Goal: Task Accomplishment & Management: Manage account settings

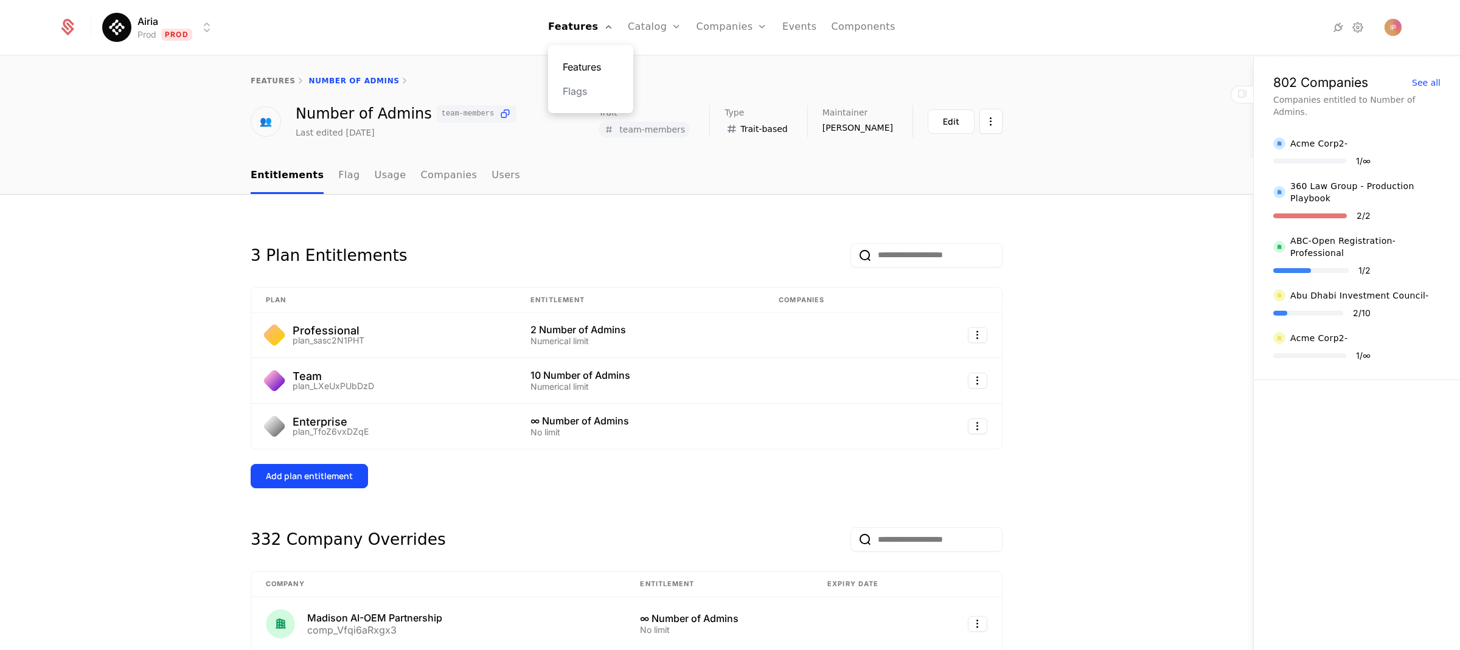
click at [595, 63] on link "Features" at bounding box center [591, 67] width 56 height 15
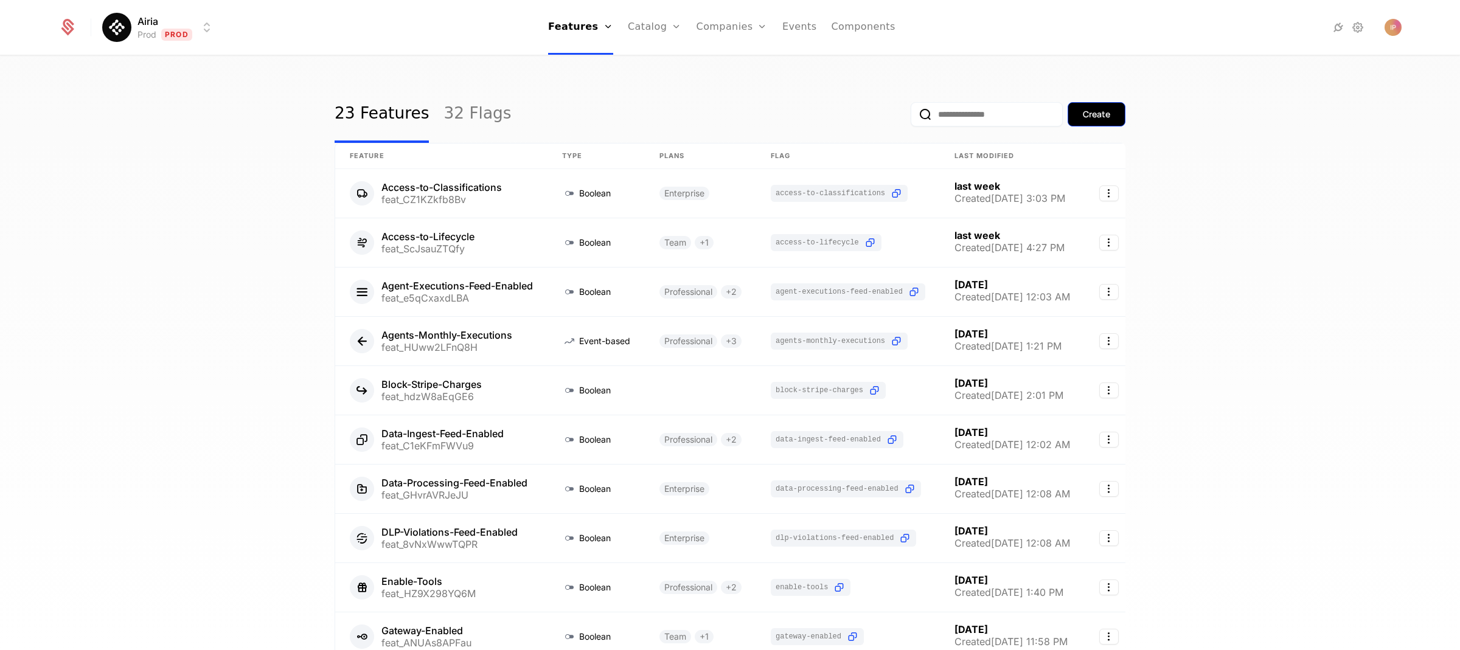
click at [1103, 113] on div "Create" at bounding box center [1096, 114] width 27 height 12
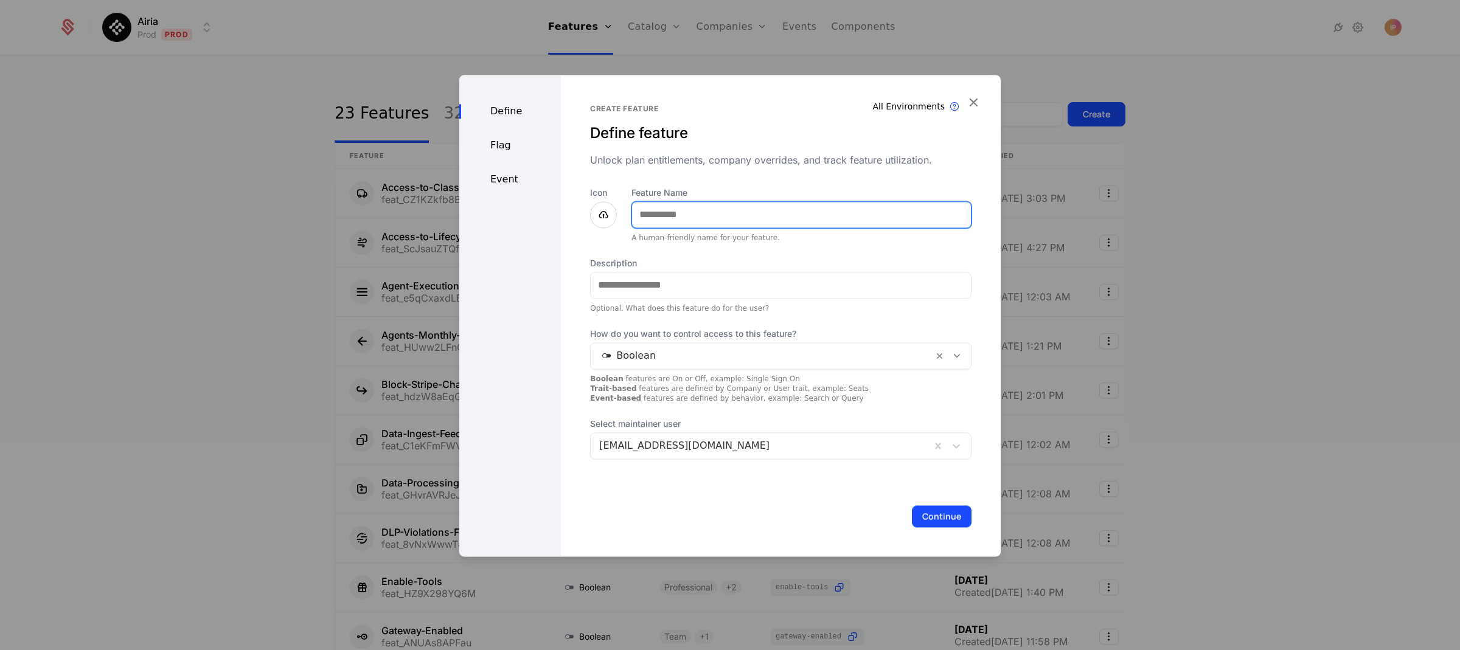
click at [661, 214] on input "Feature Name" at bounding box center [801, 215] width 339 height 26
paste input "**********"
type input "**********"
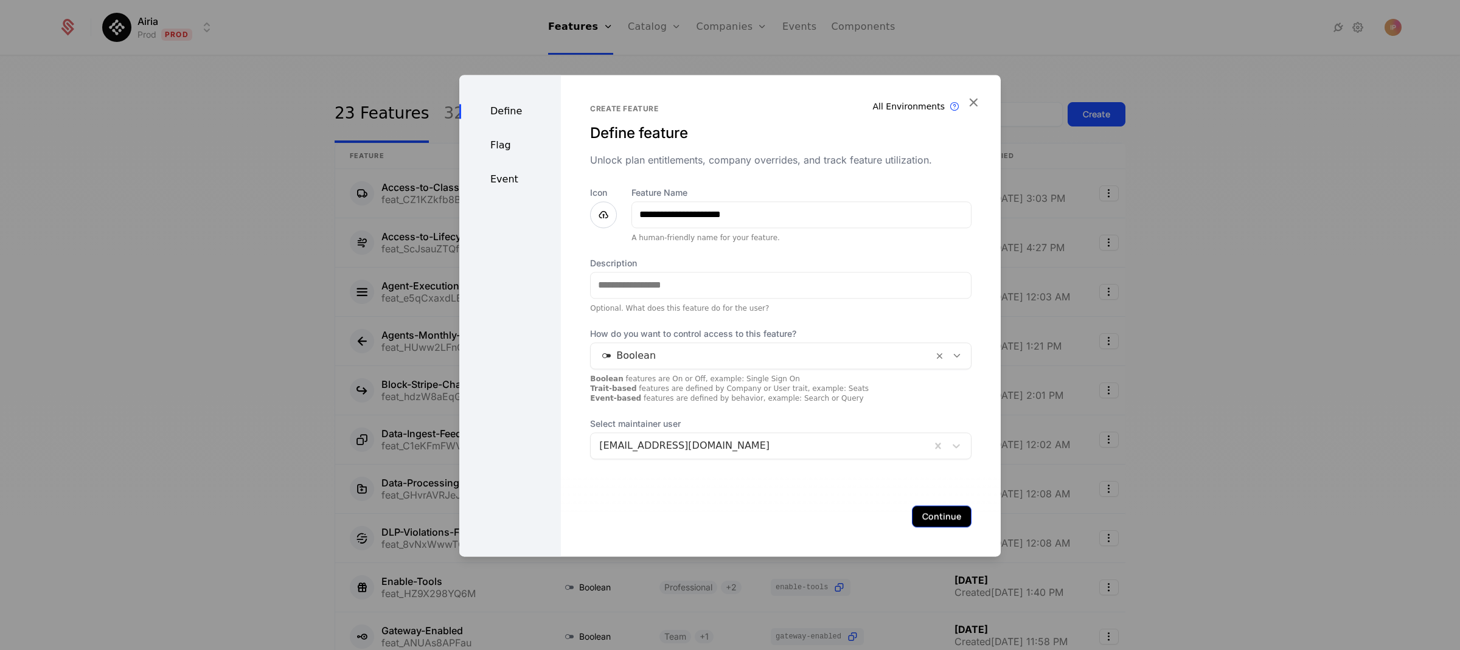
click at [939, 518] on button "Continue" at bounding box center [942, 516] width 60 height 22
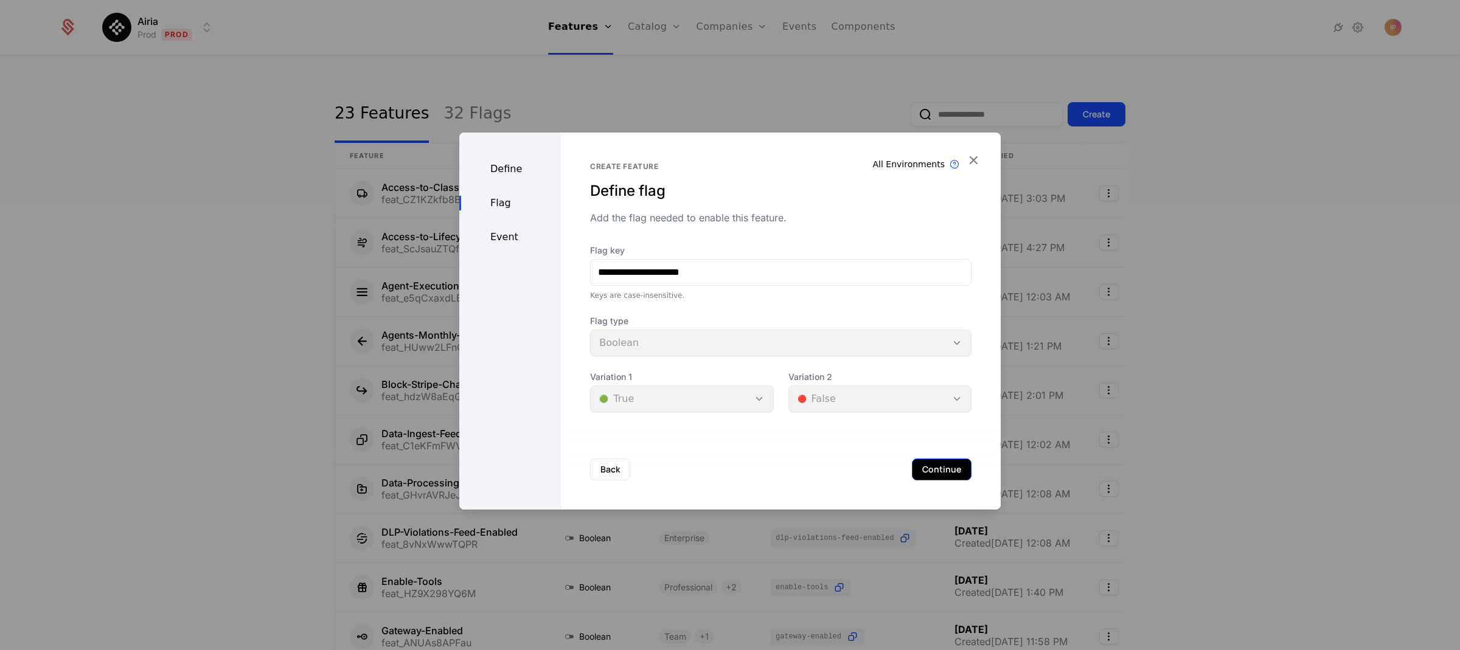
click at [926, 468] on button "Continue" at bounding box center [942, 470] width 60 height 22
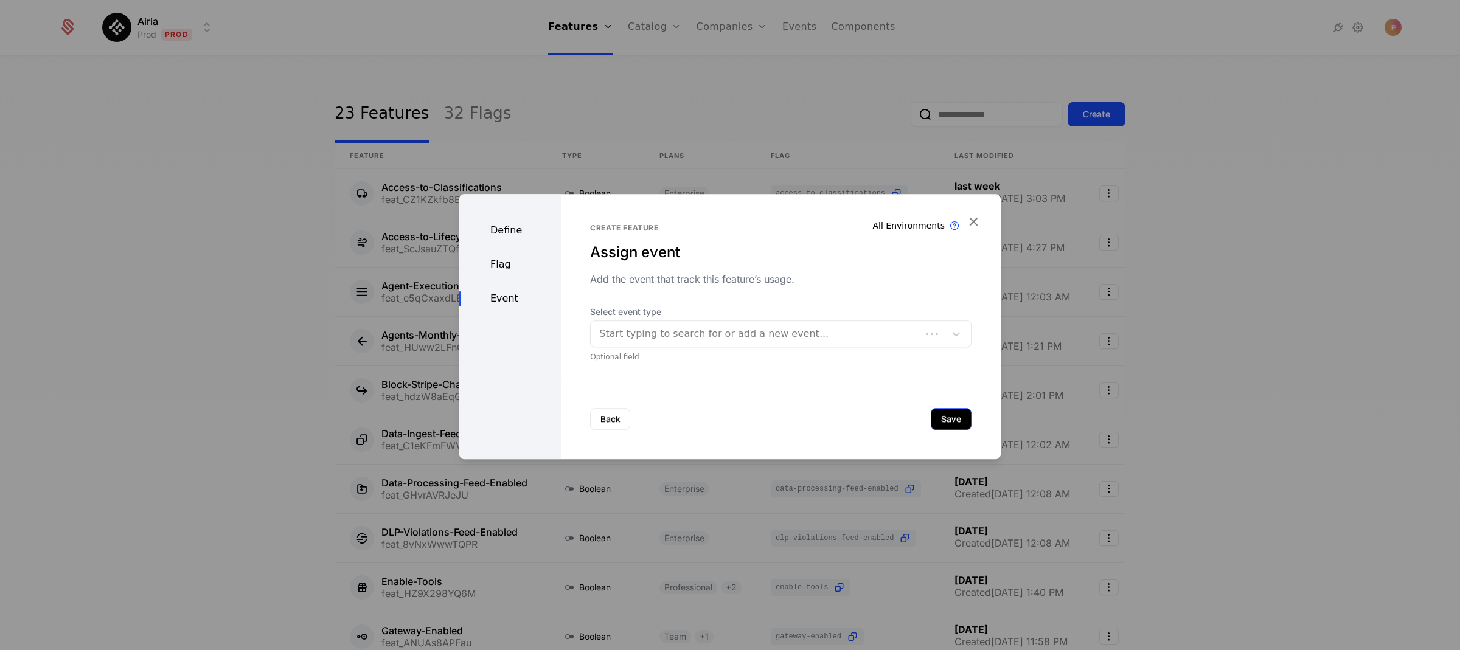
click at [938, 423] on button "Save" at bounding box center [951, 419] width 41 height 22
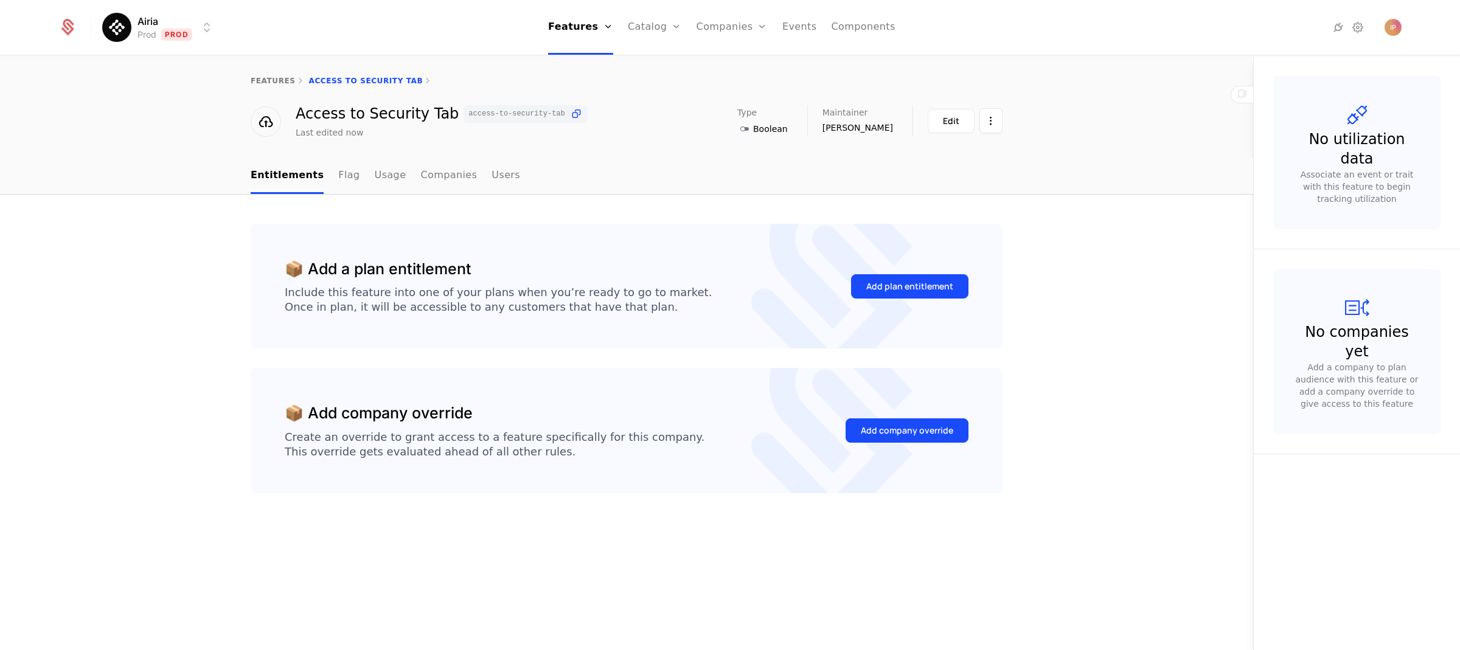
click at [208, 29] on html "Airia Prod Prod Features Features Flags Catalog Plans Add Ons Credits Configura…" at bounding box center [730, 325] width 1460 height 650
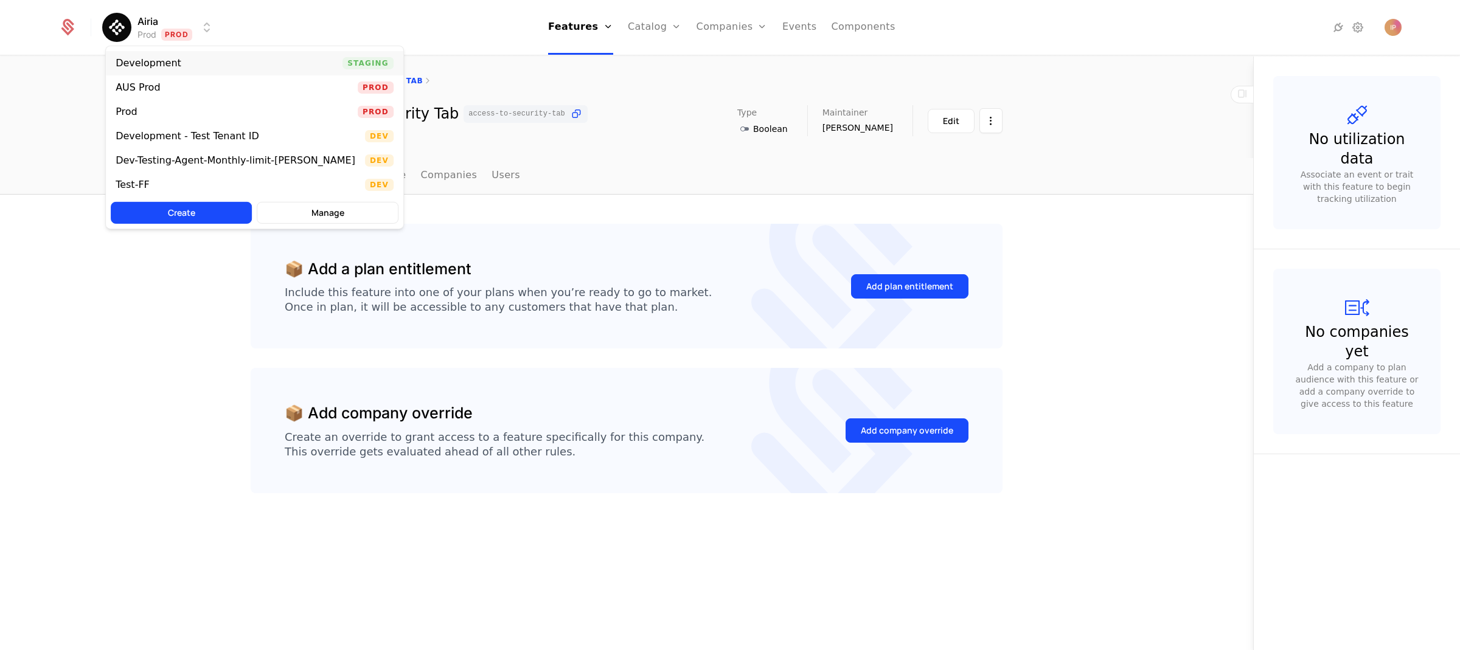
click at [197, 59] on div "Development Staging" at bounding box center [254, 63] width 297 height 24
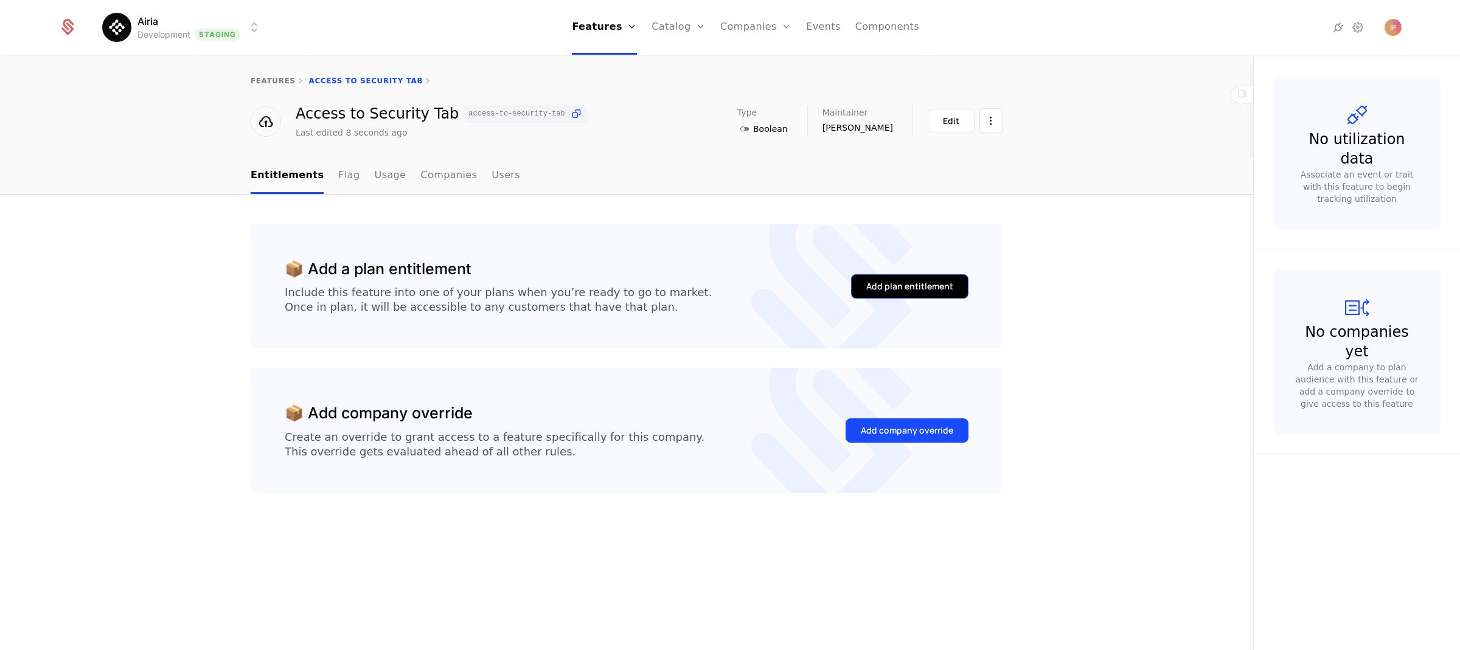
click at [896, 289] on div "Add plan entitlement" at bounding box center [909, 286] width 87 height 12
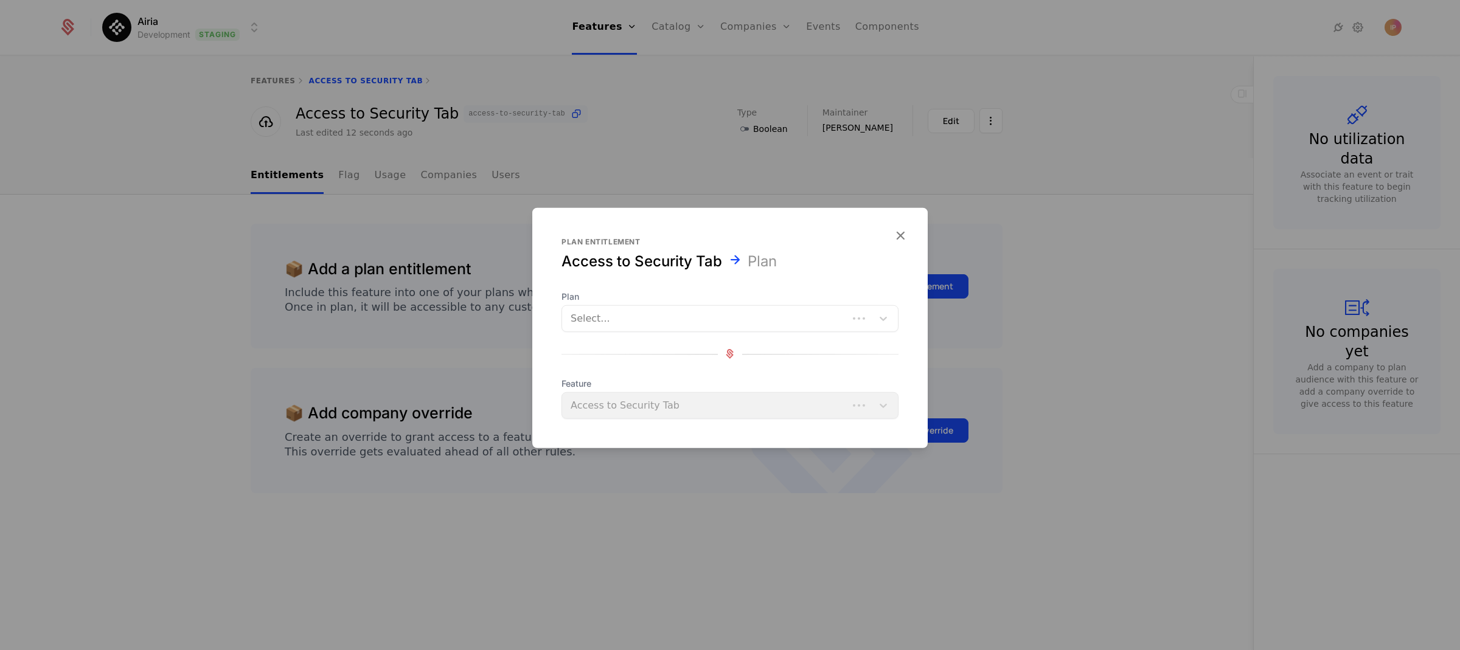
click at [631, 321] on div at bounding box center [704, 318] width 269 height 17
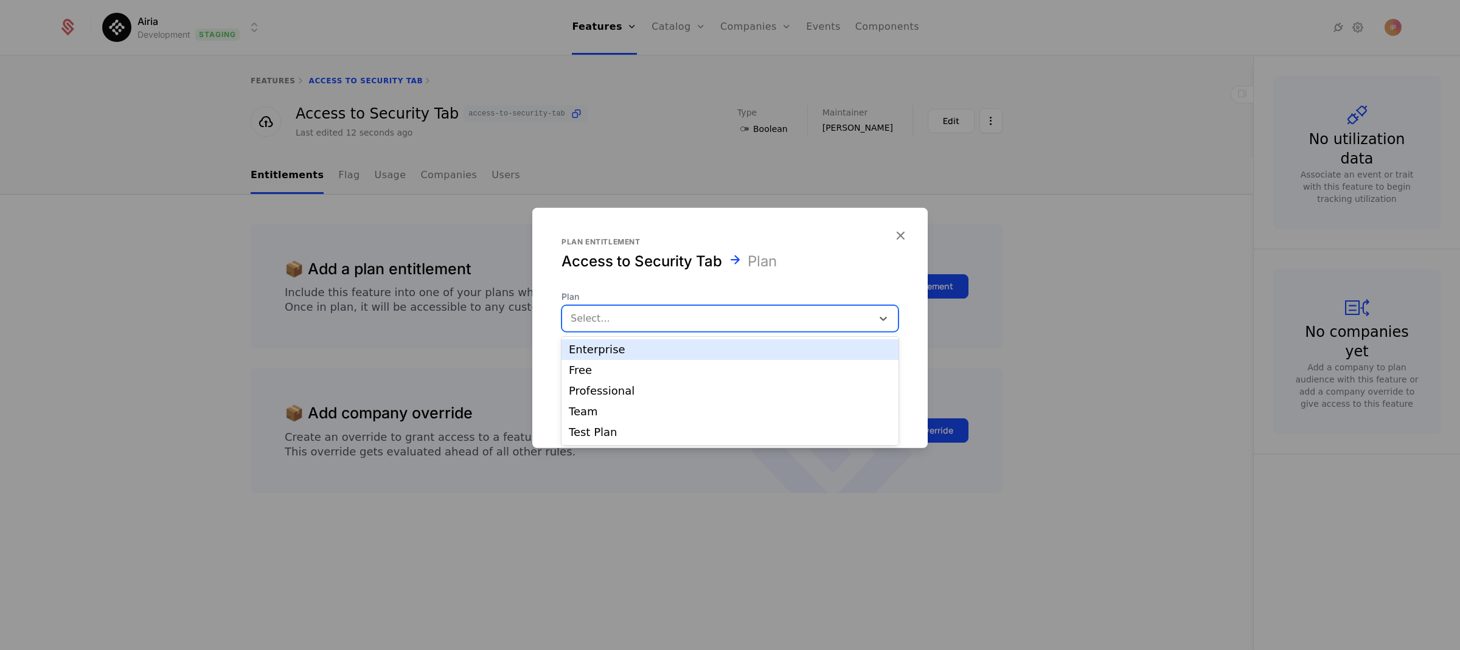
click at [644, 350] on div "Enterprise" at bounding box center [730, 349] width 322 height 11
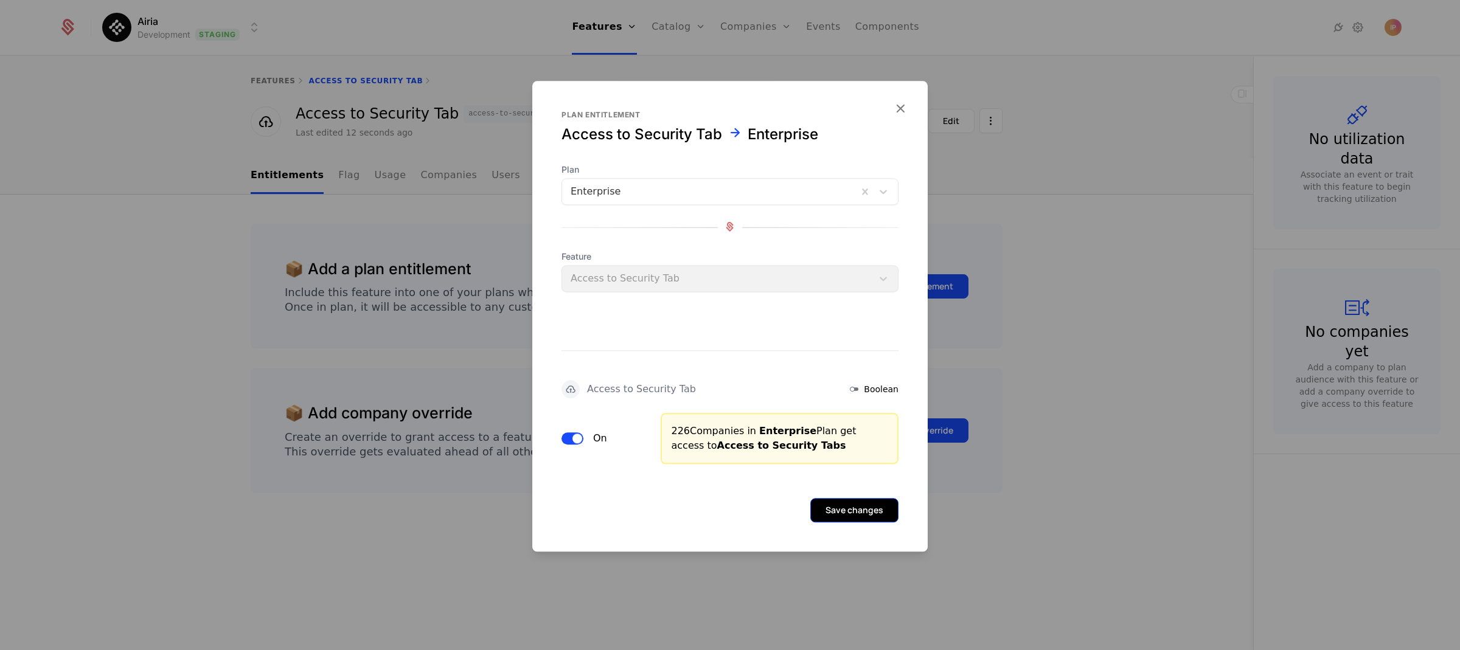
click at [834, 511] on button "Save changes" at bounding box center [854, 510] width 88 height 24
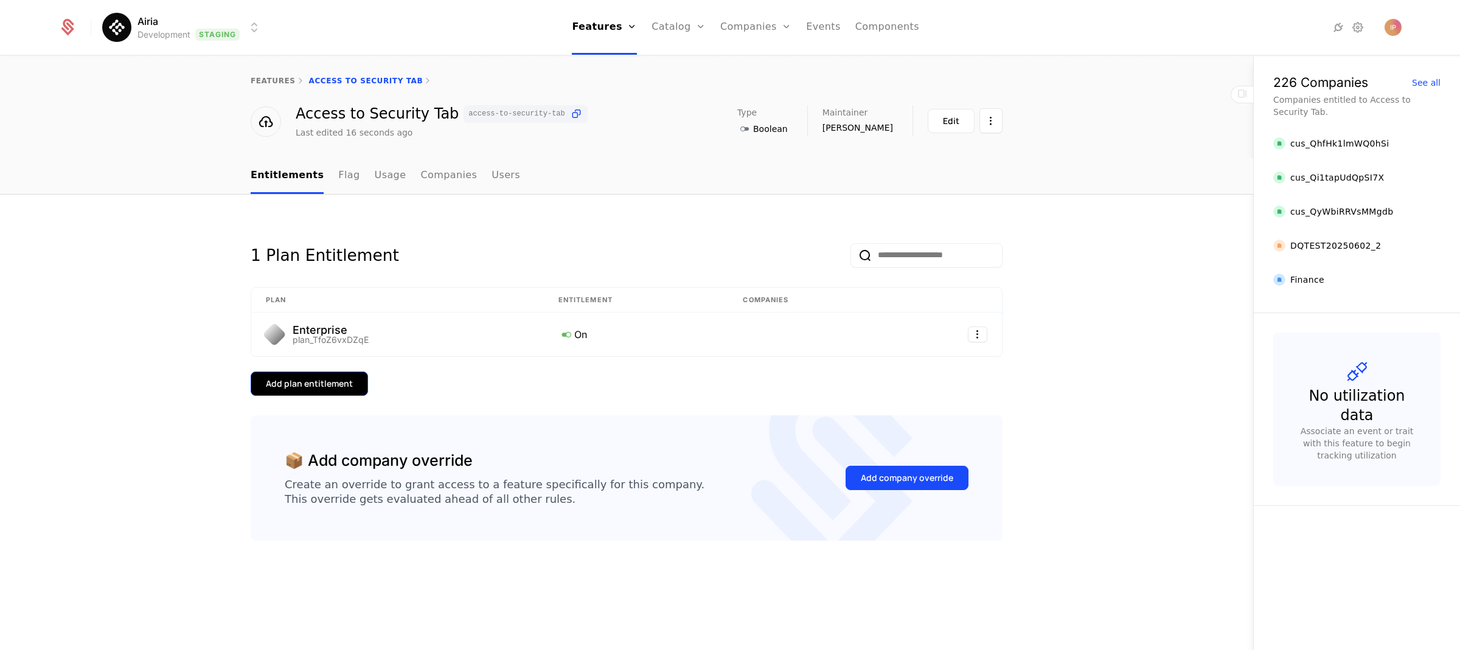
click at [332, 381] on div "Add plan entitlement" at bounding box center [309, 384] width 87 height 12
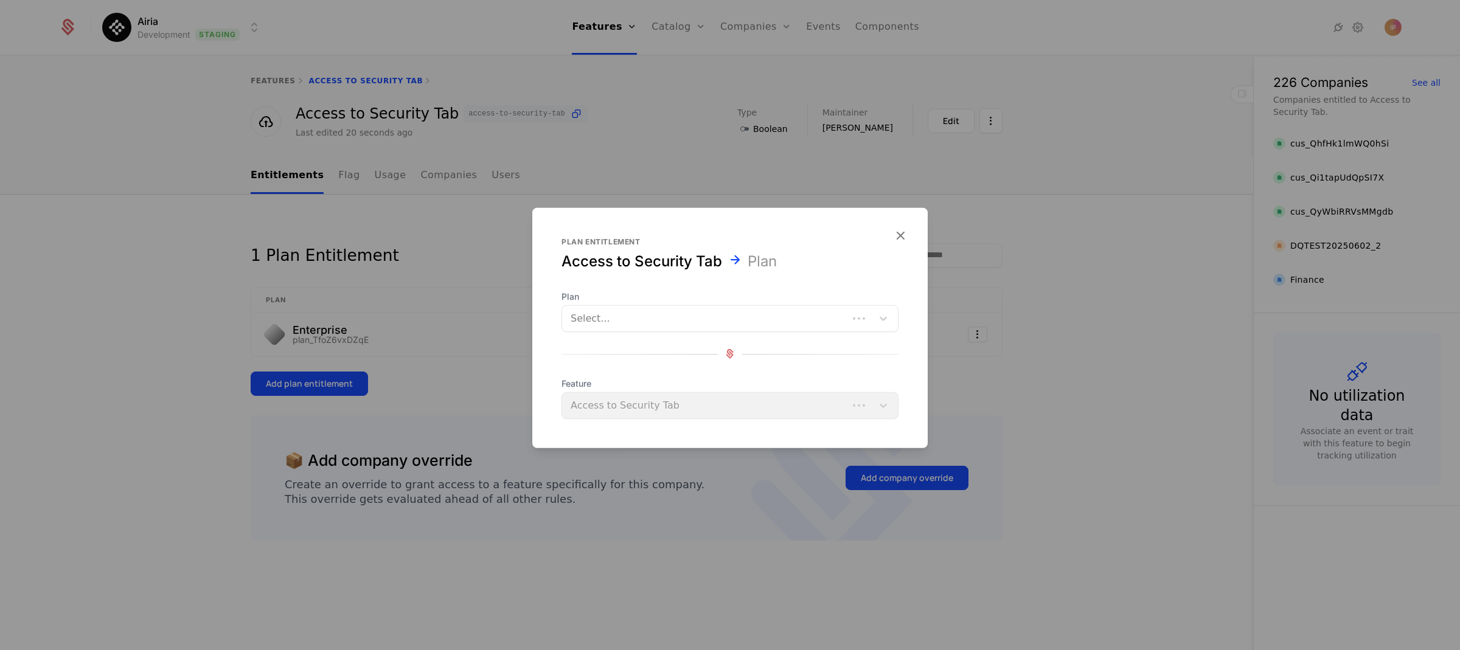
click at [653, 323] on div at bounding box center [704, 318] width 269 height 17
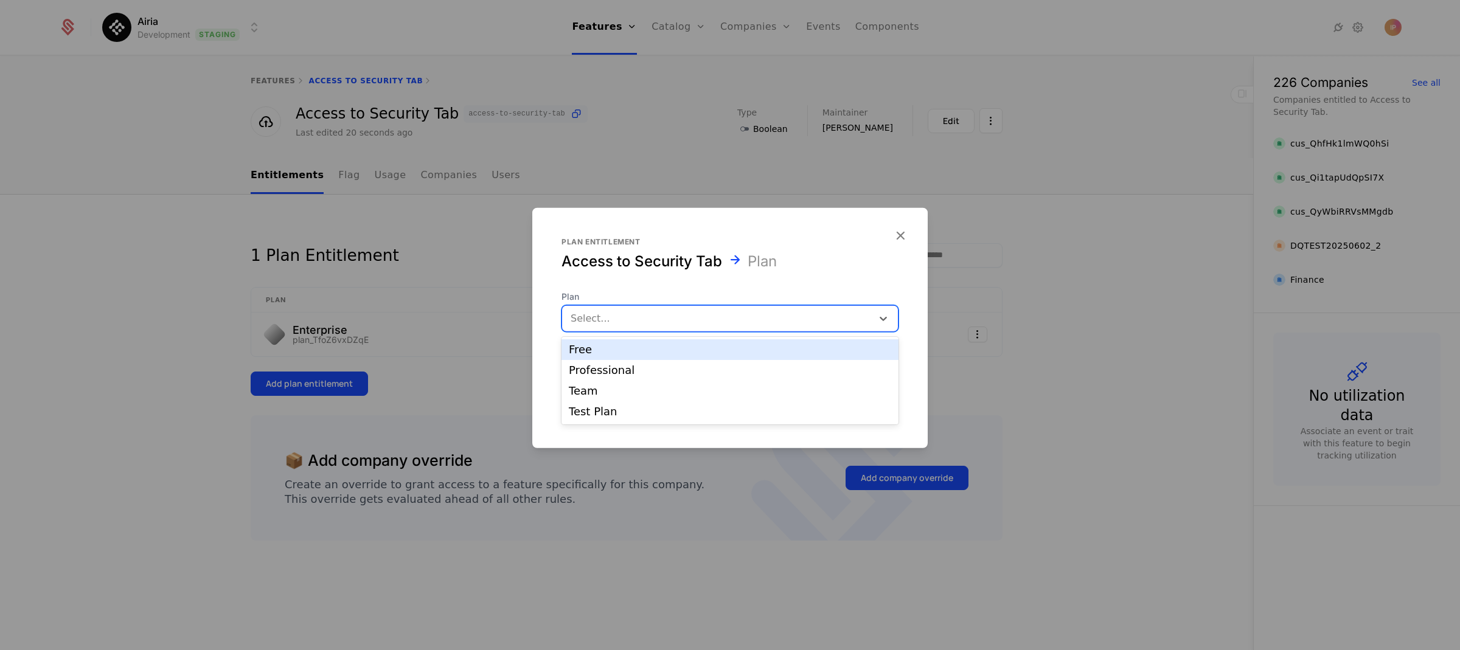
click at [649, 351] on div "Free" at bounding box center [730, 349] width 322 height 11
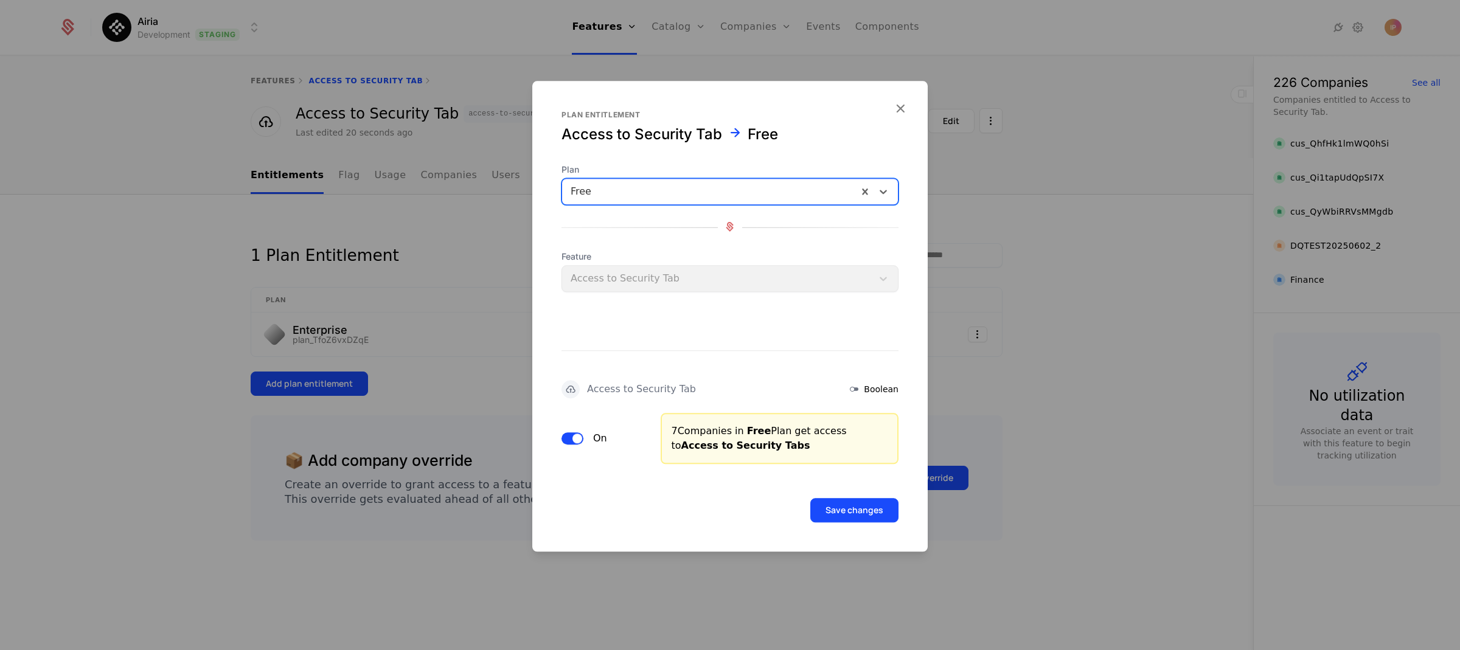
click at [570, 434] on button "On" at bounding box center [572, 438] width 22 height 12
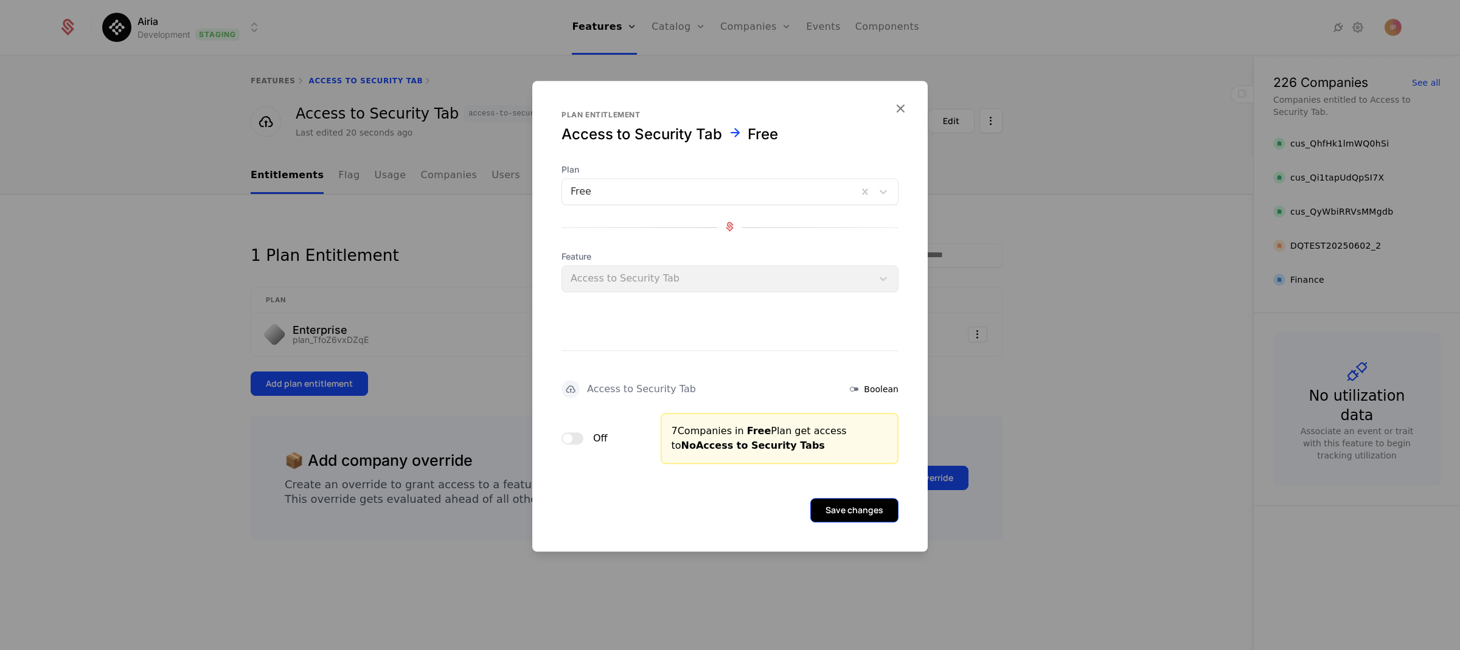
click at [833, 510] on button "Save changes" at bounding box center [854, 510] width 88 height 24
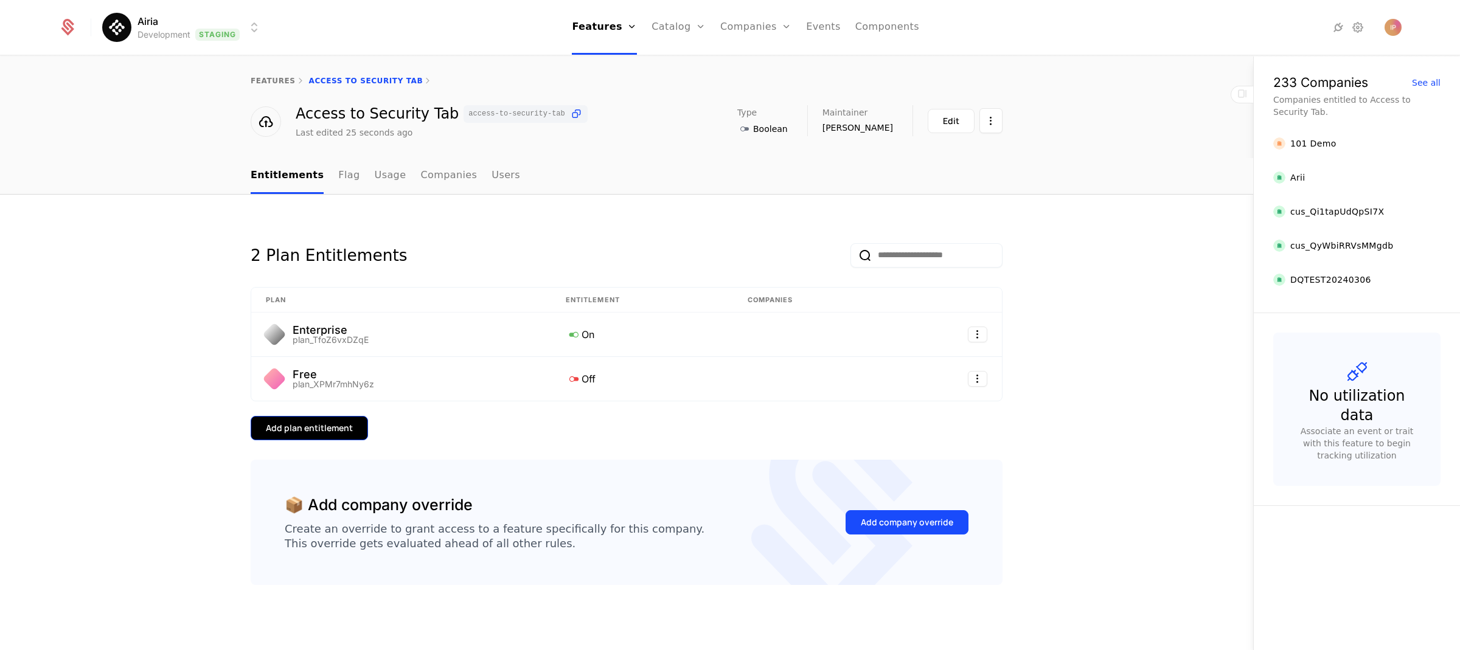
click at [336, 434] on button "Add plan entitlement" at bounding box center [309, 428] width 117 height 24
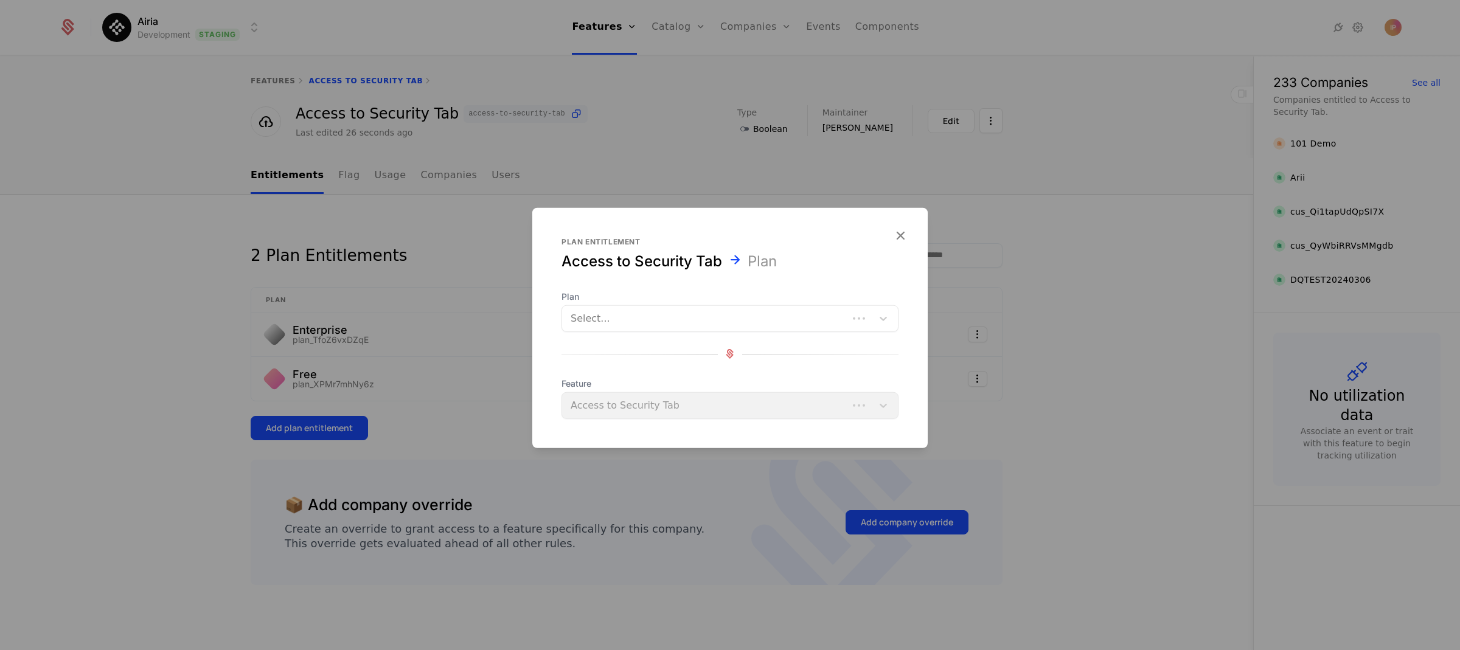
click at [671, 321] on div at bounding box center [704, 318] width 269 height 17
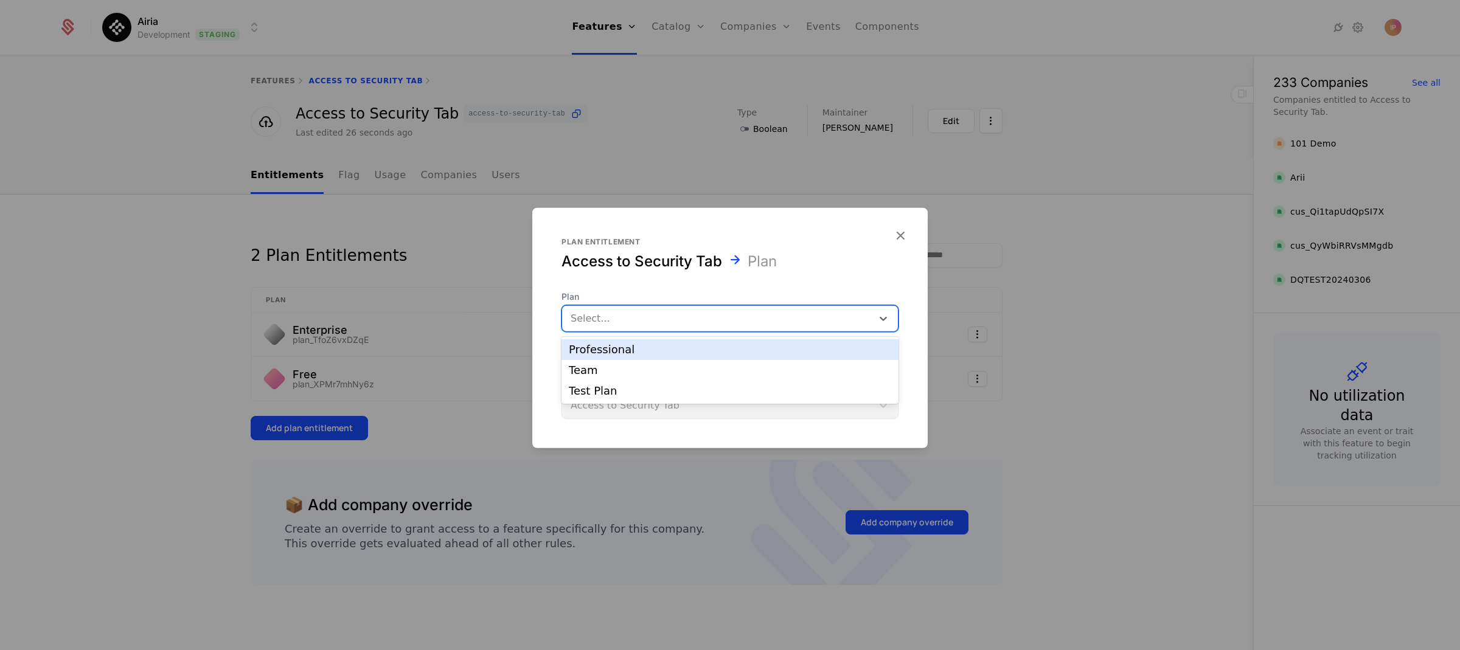
click at [662, 349] on div "Professional" at bounding box center [730, 349] width 322 height 11
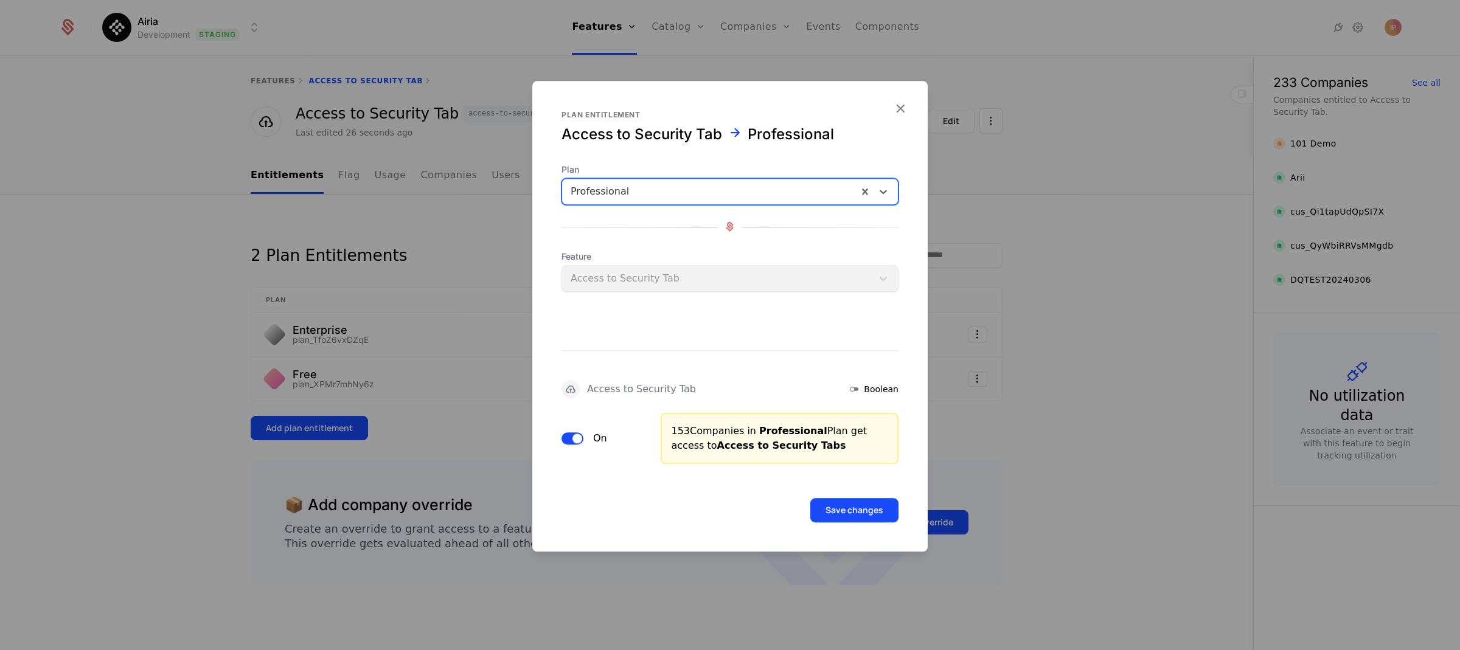
click at [579, 437] on span "button" at bounding box center [577, 439] width 10 height 10
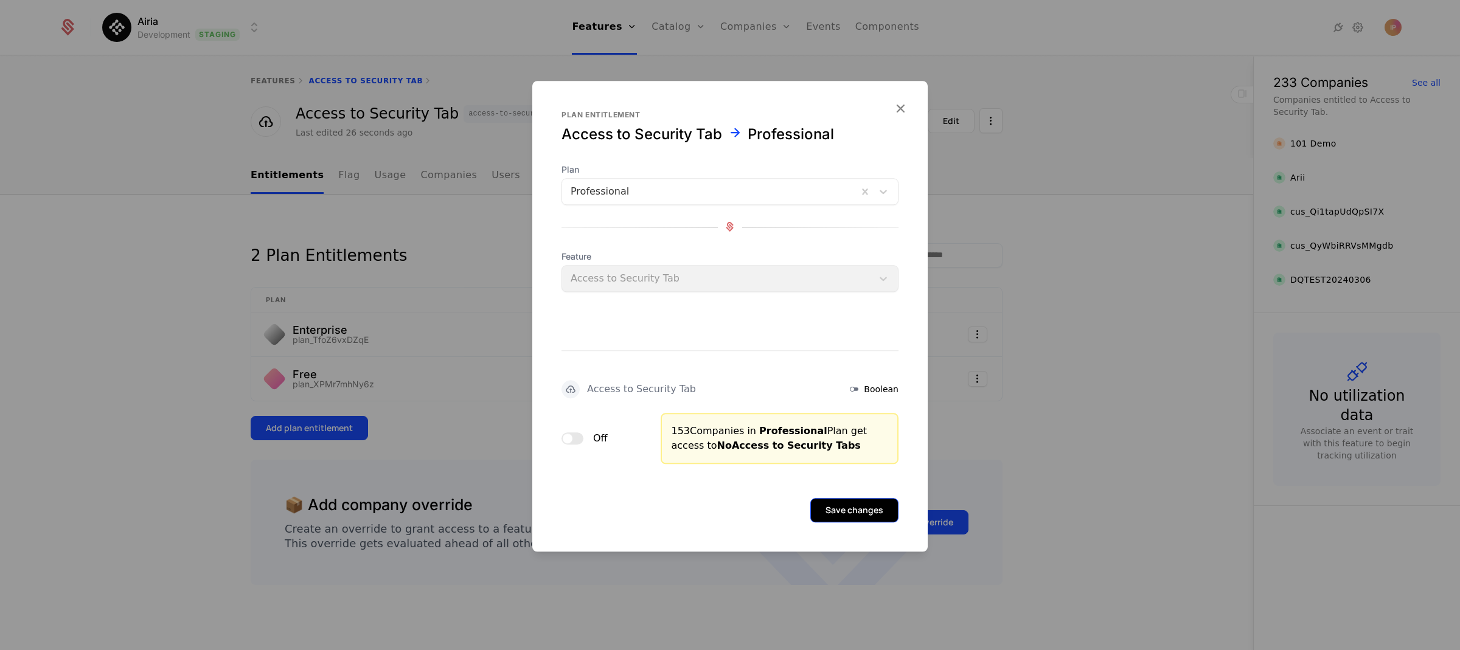
click at [833, 501] on button "Save changes" at bounding box center [854, 510] width 88 height 24
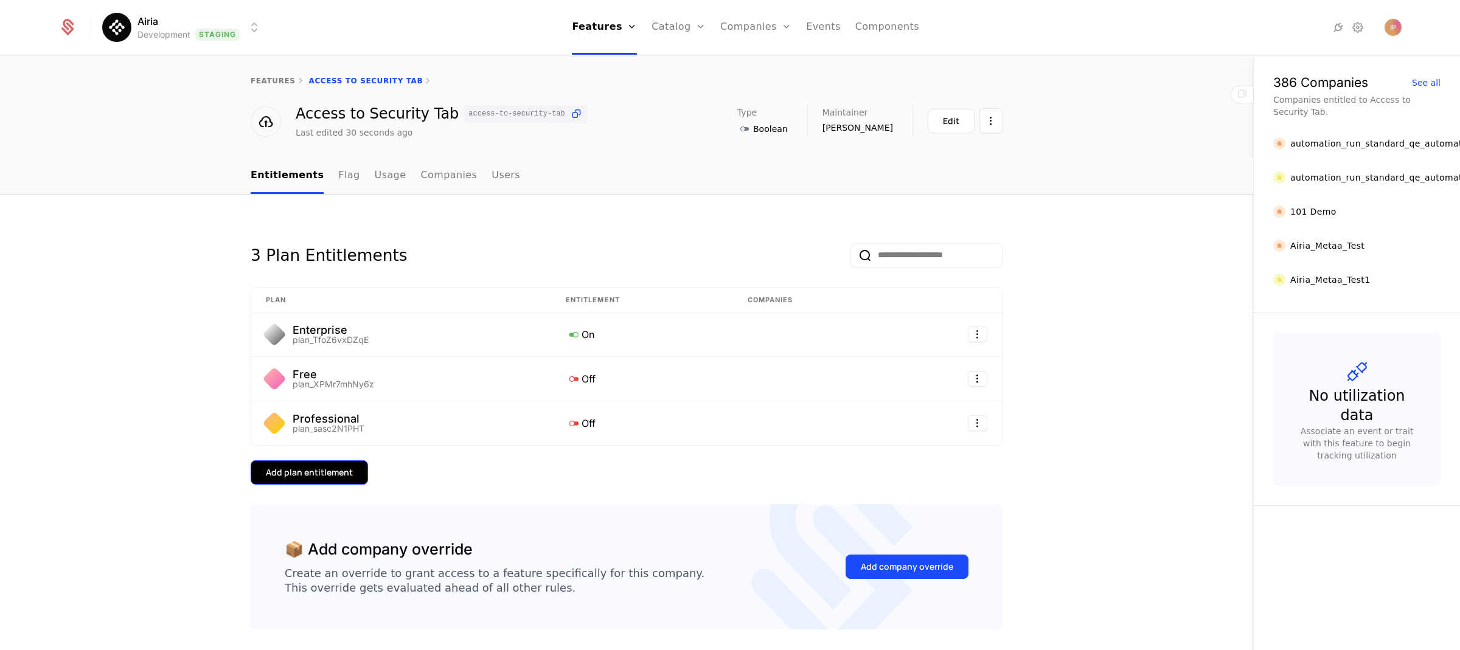
click at [334, 469] on div "Add plan entitlement" at bounding box center [309, 472] width 87 height 12
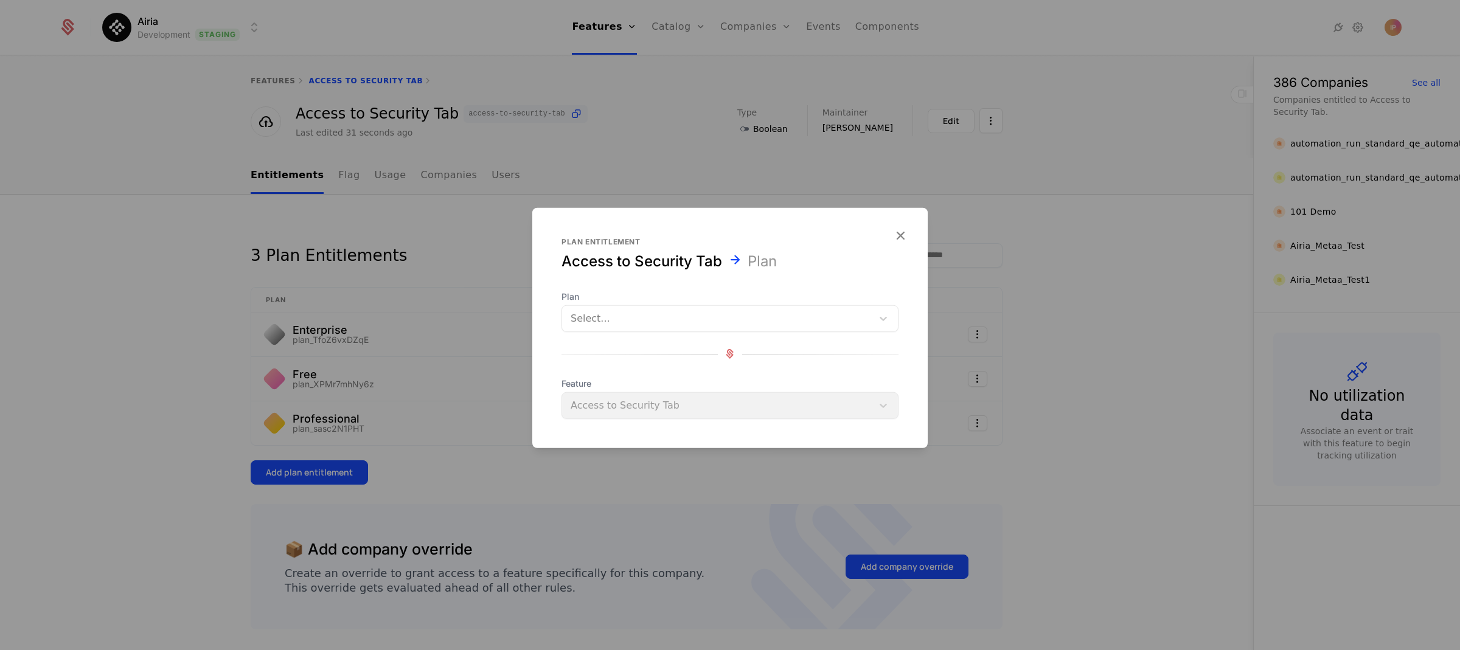
click at [649, 321] on div at bounding box center [716, 318] width 293 height 17
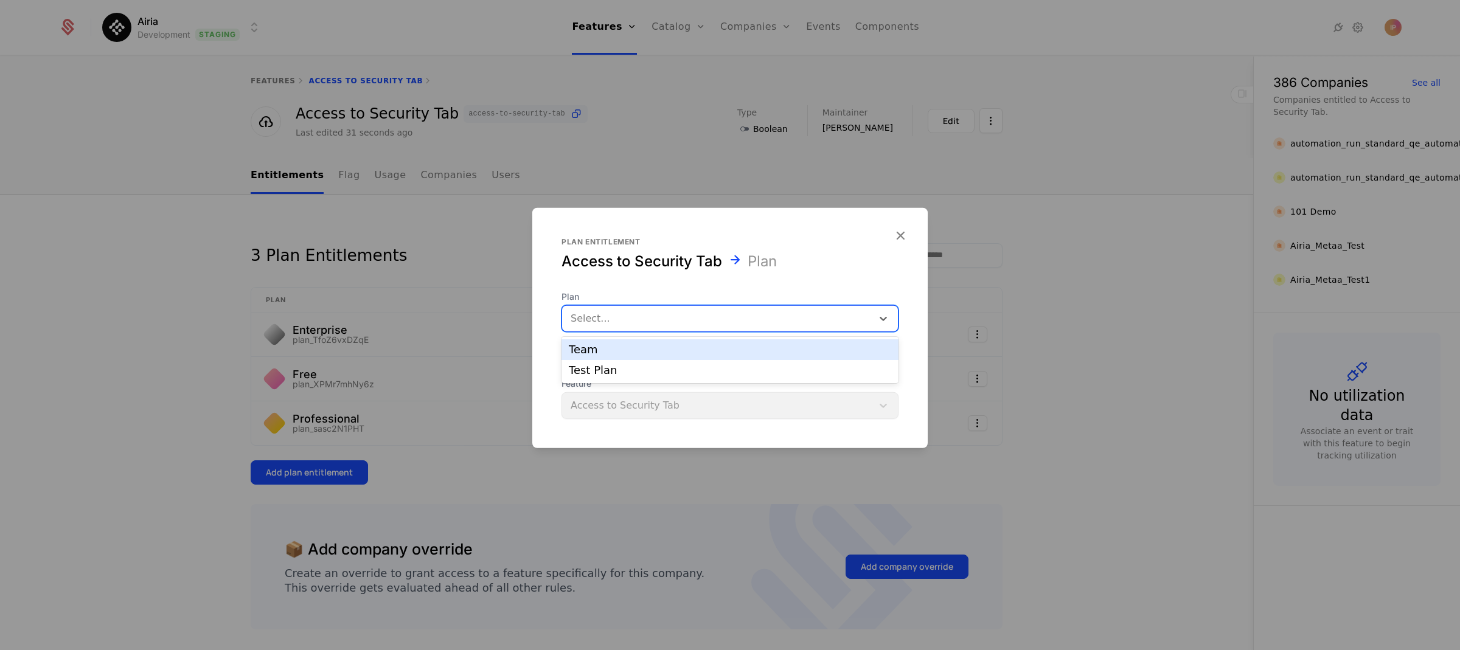
click at [634, 348] on div "Team" at bounding box center [730, 349] width 322 height 11
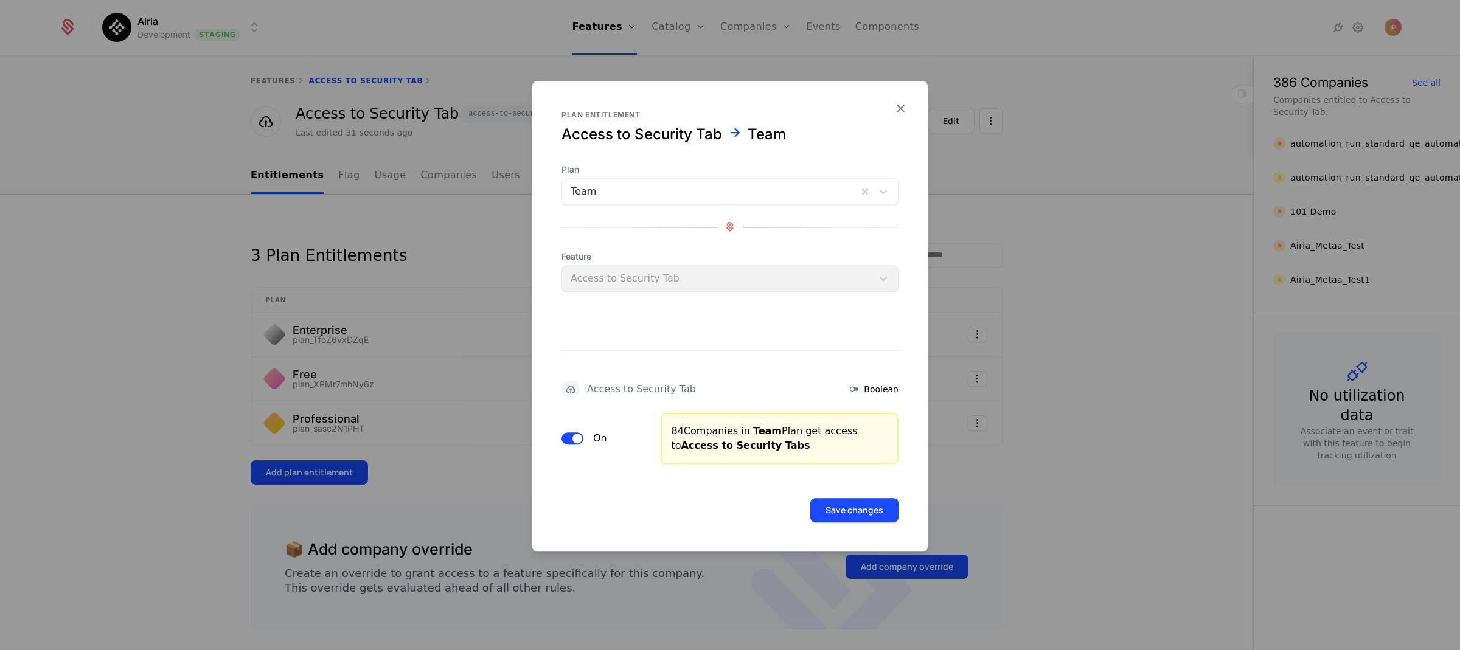
click at [570, 438] on button "On" at bounding box center [572, 438] width 22 height 12
click at [830, 507] on button "Save changes" at bounding box center [854, 510] width 88 height 24
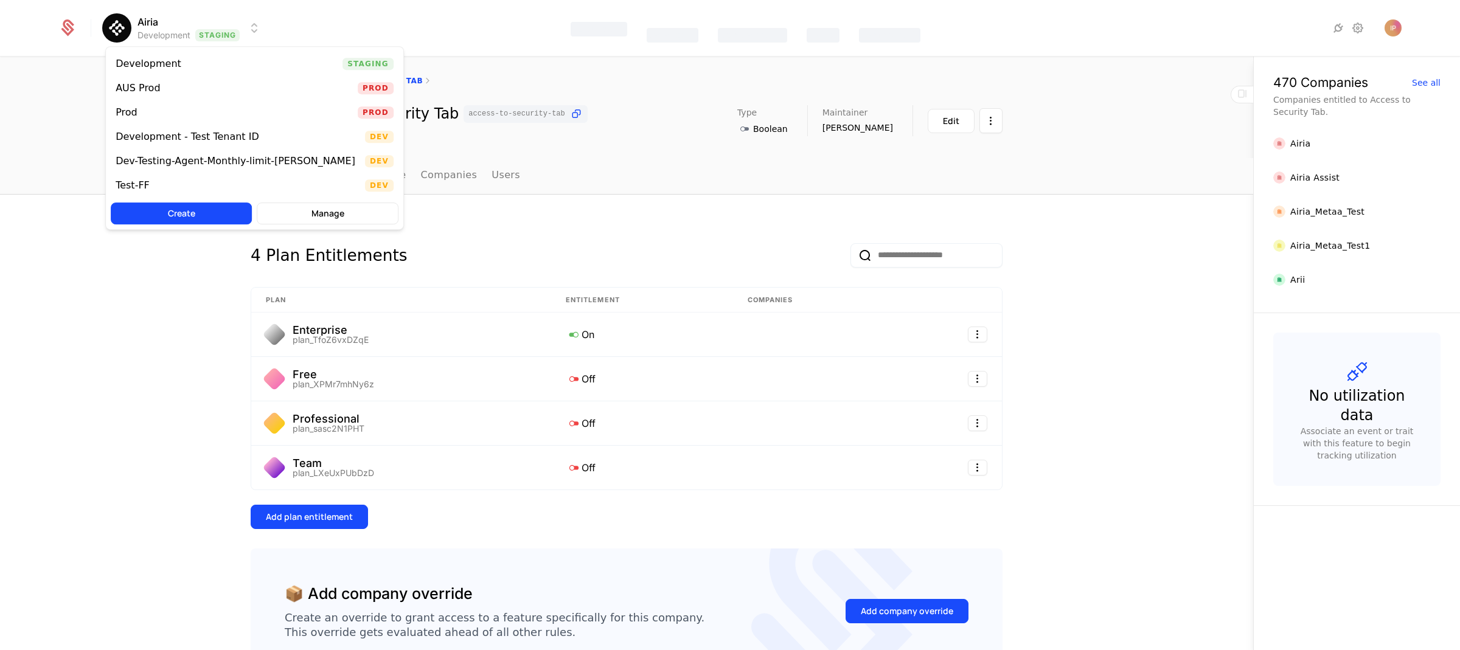
click at [238, 29] on html "Airia Development Staging Features Catalog Companies Events Components features…" at bounding box center [730, 325] width 1460 height 650
click at [205, 114] on div "Prod Prod" at bounding box center [254, 112] width 297 height 24
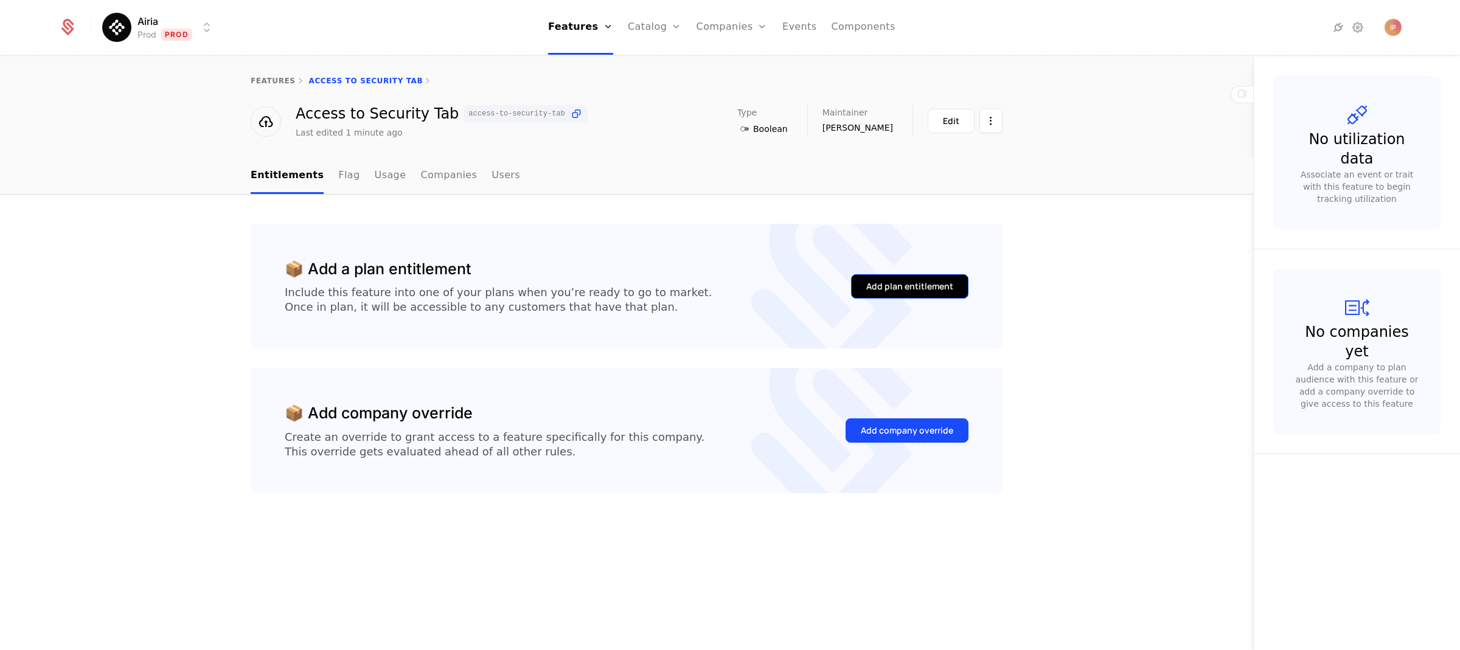
click at [876, 283] on div "Add plan entitlement" at bounding box center [909, 286] width 87 height 12
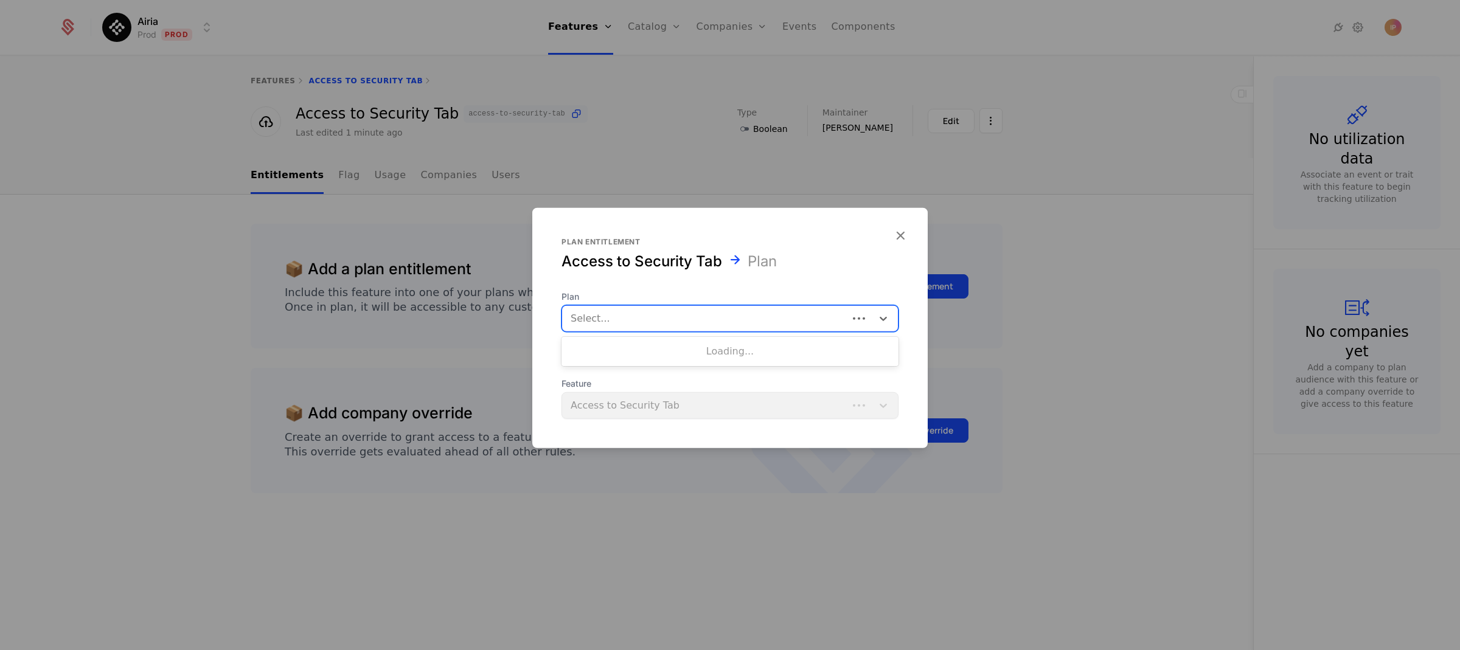
click at [657, 321] on div at bounding box center [704, 318] width 269 height 17
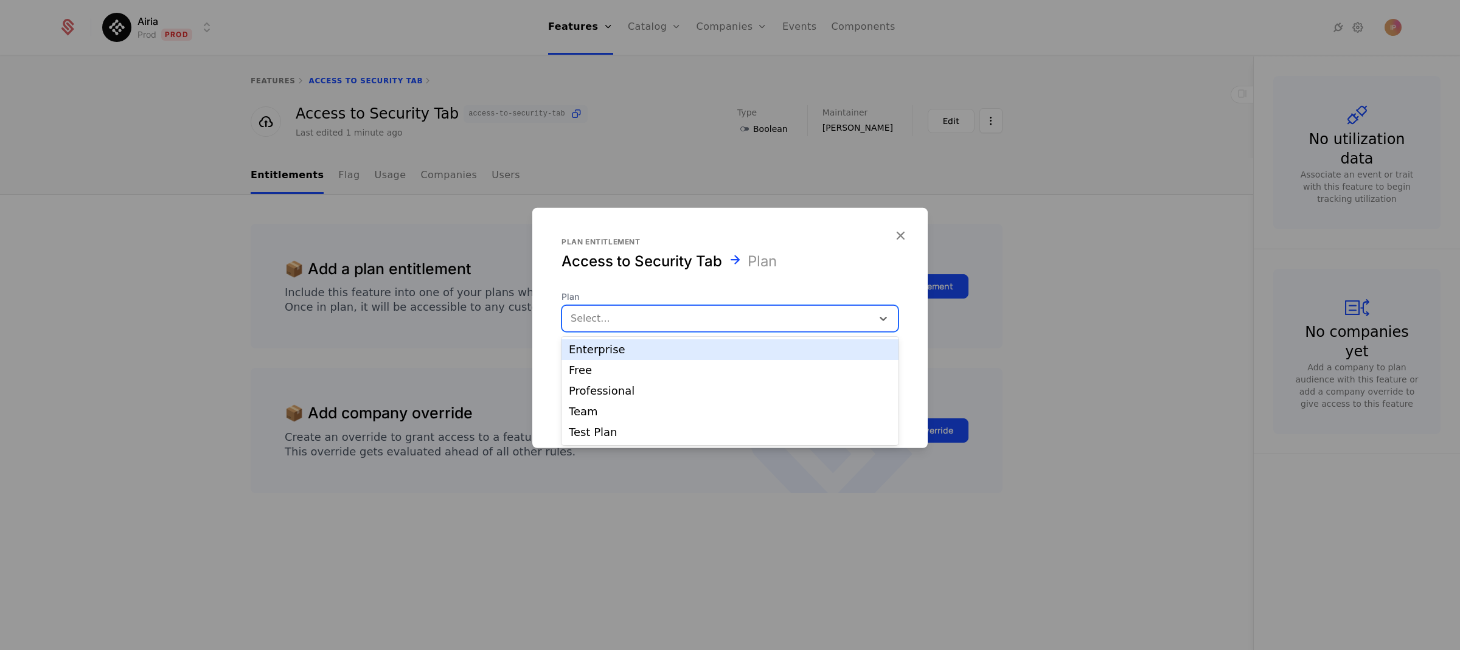
click at [643, 347] on div "Enterprise" at bounding box center [730, 349] width 322 height 11
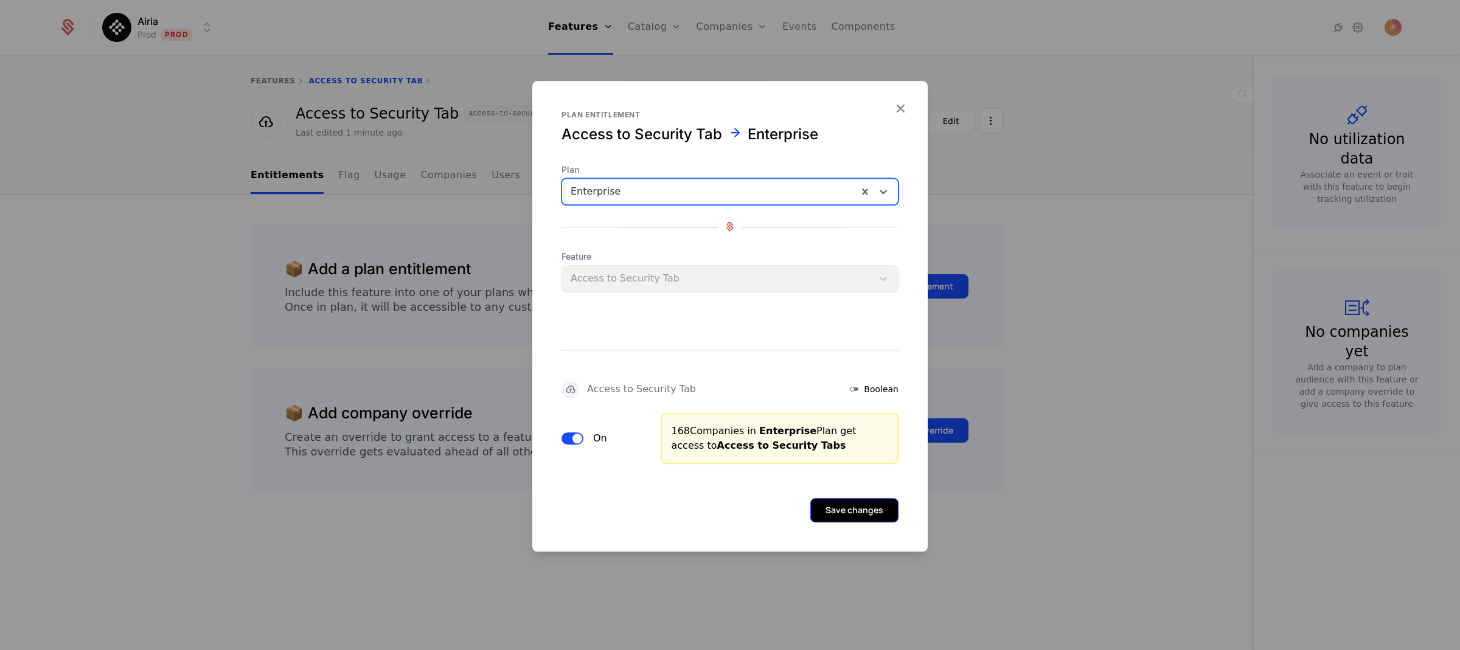
click at [834, 505] on button "Save changes" at bounding box center [854, 510] width 88 height 24
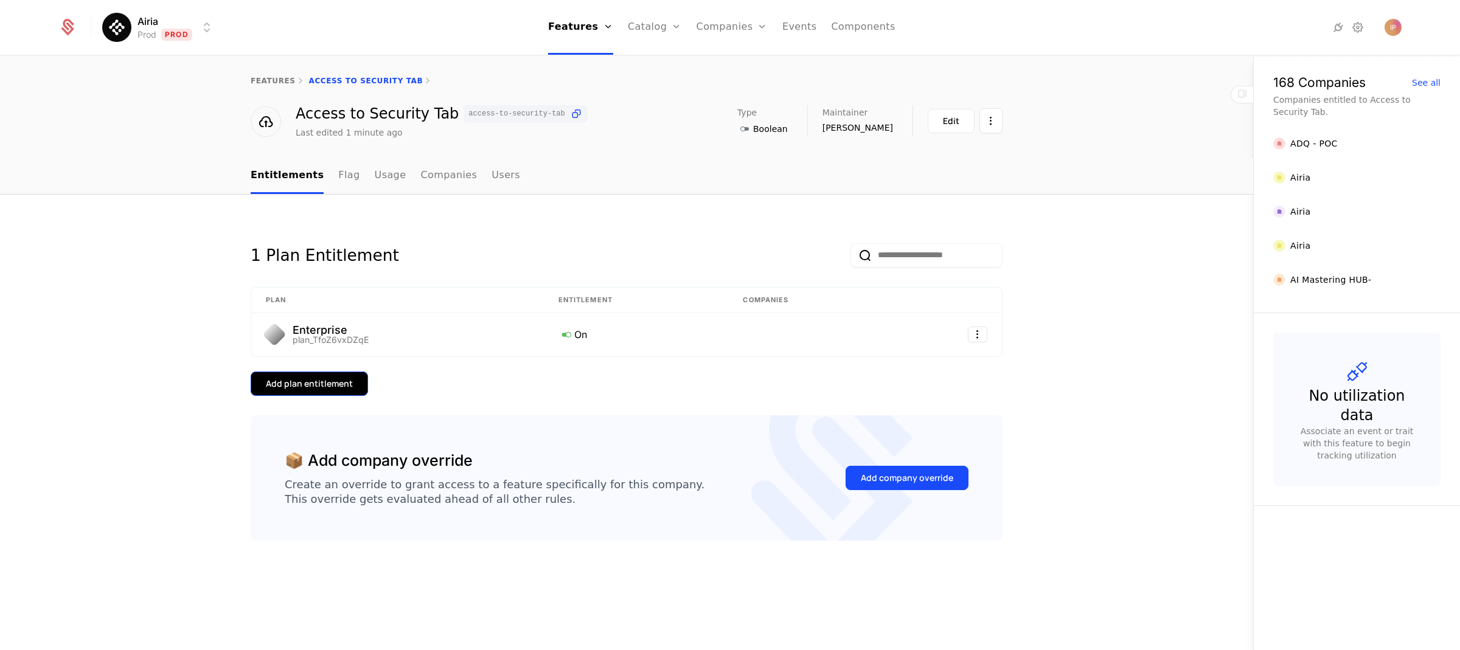
click at [302, 381] on div "Add plan entitlement" at bounding box center [309, 384] width 87 height 12
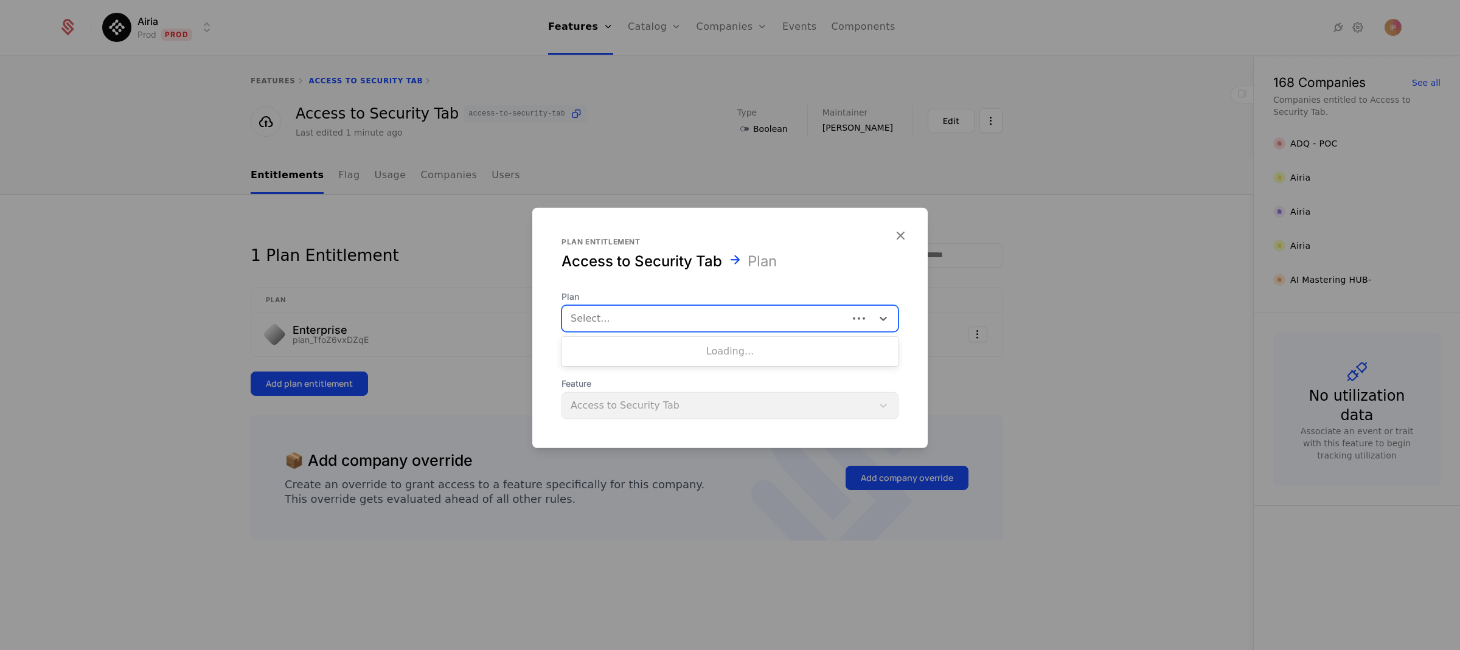
click at [617, 321] on div at bounding box center [704, 318] width 269 height 17
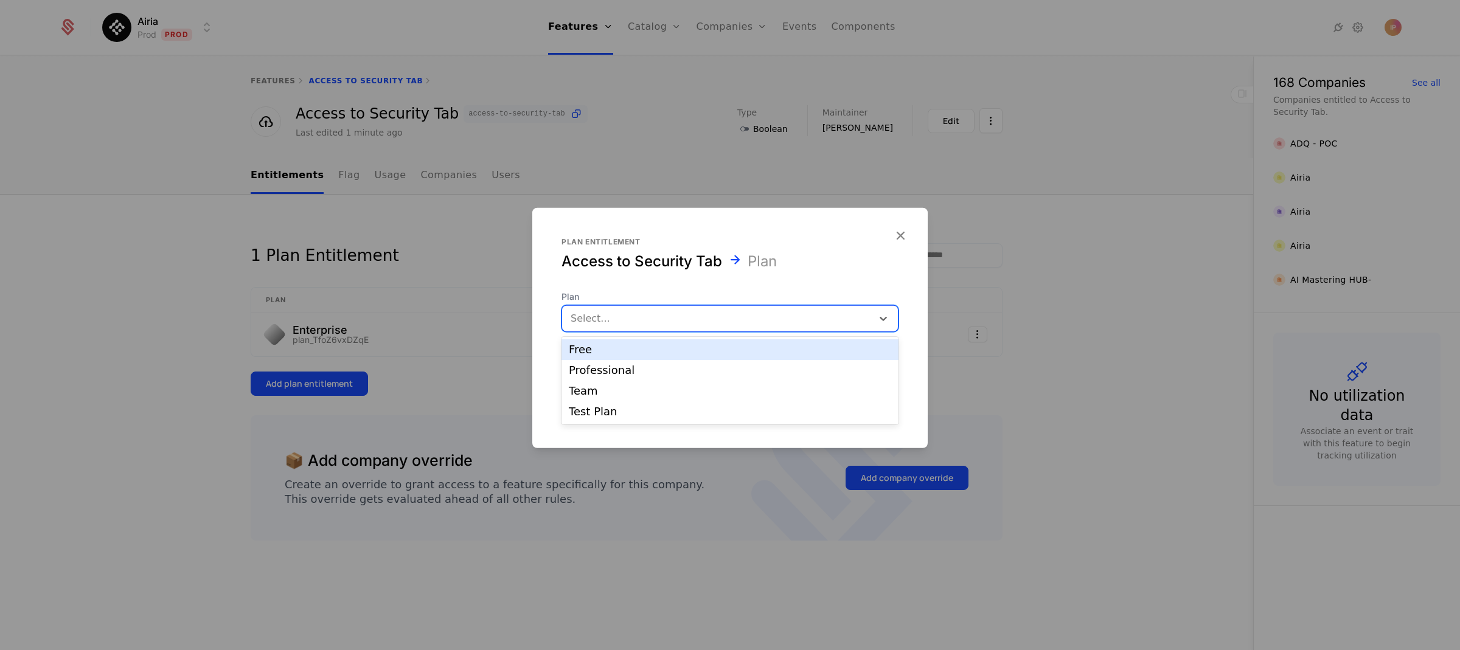
click at [620, 352] on div "Free" at bounding box center [730, 349] width 322 height 11
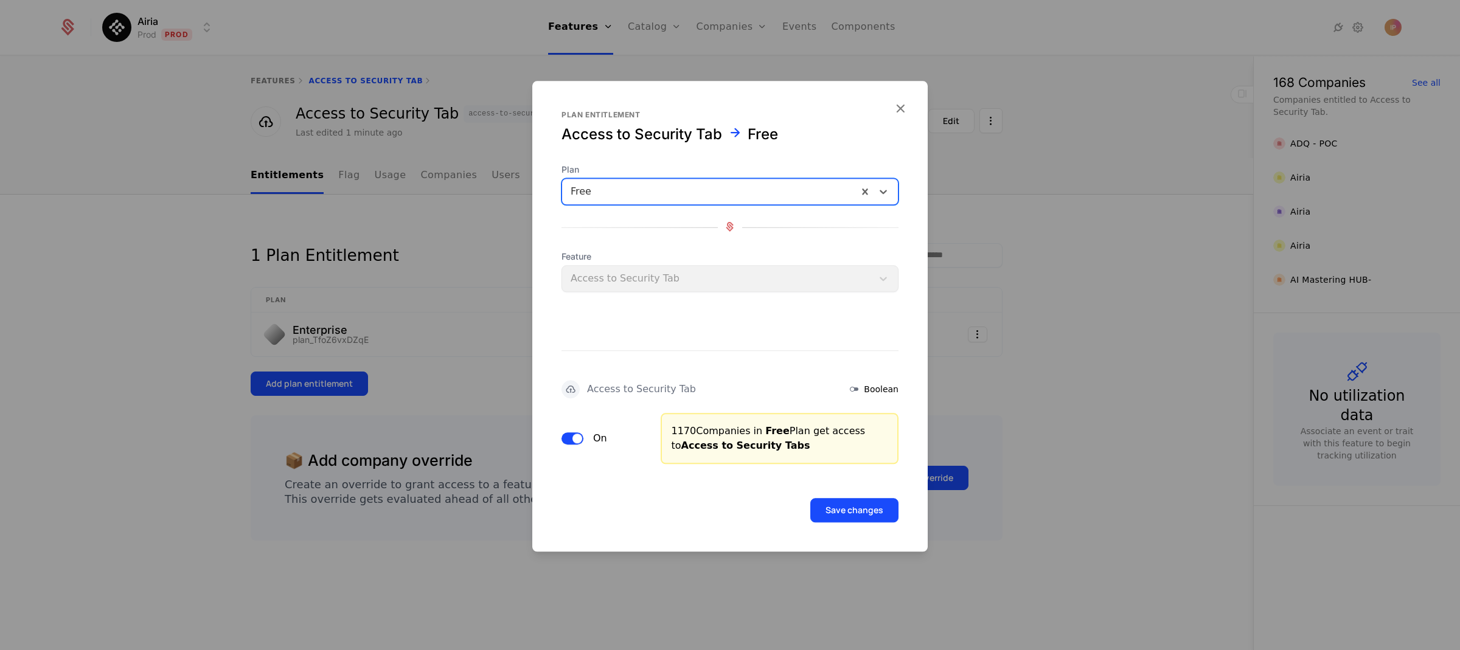
click at [572, 437] on span "button" at bounding box center [577, 439] width 10 height 10
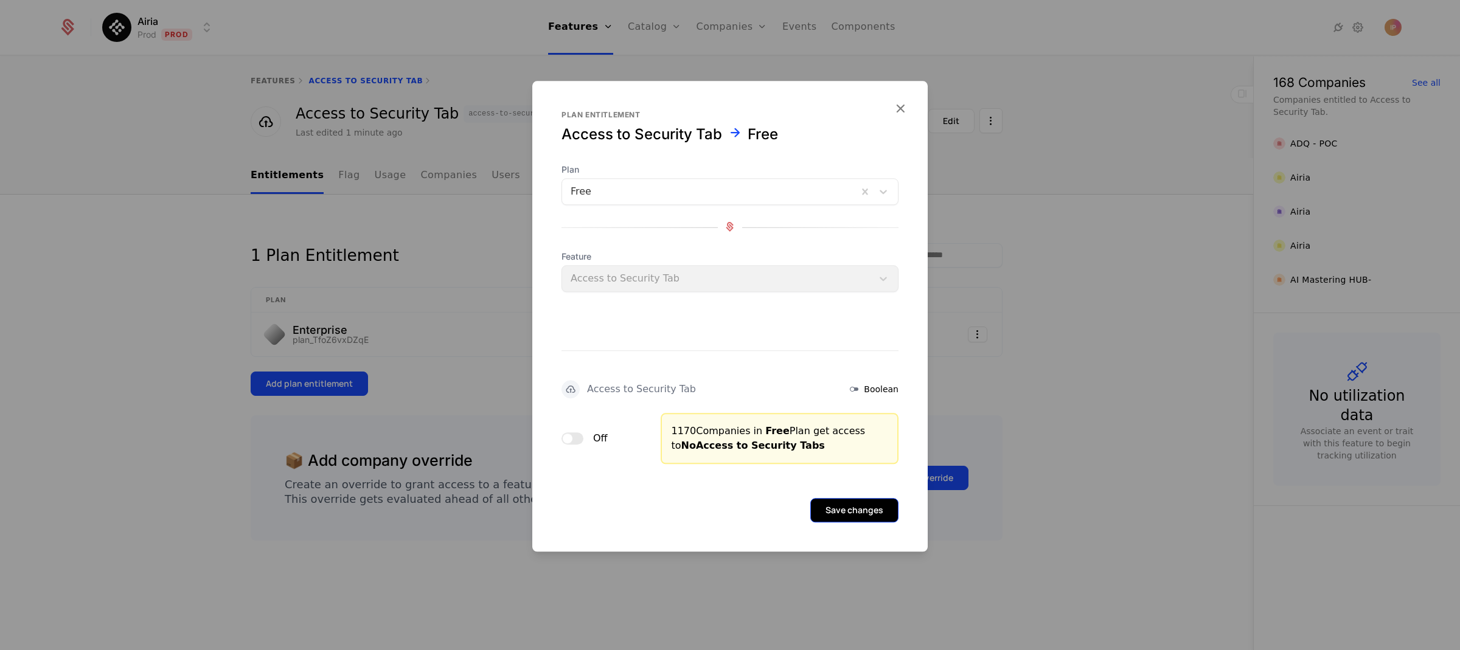
click at [816, 507] on button "Save changes" at bounding box center [854, 510] width 88 height 24
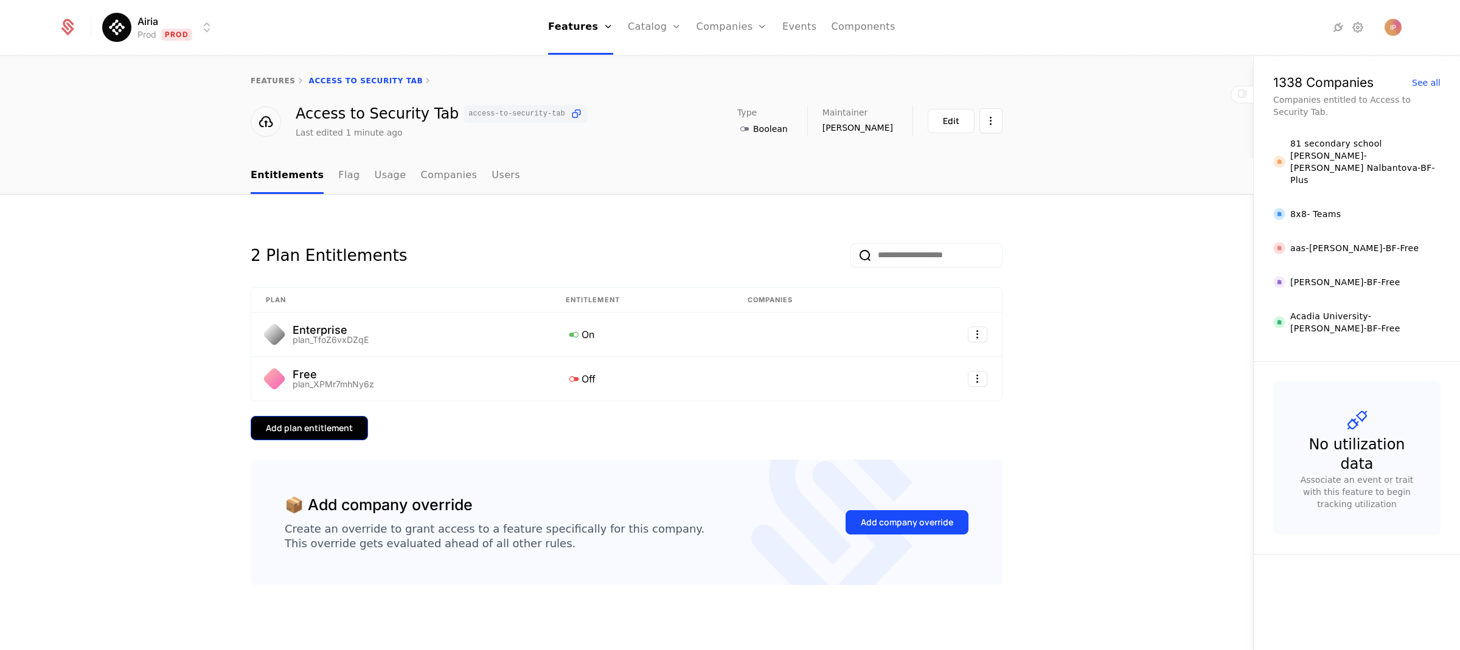
click at [335, 423] on div "Add plan entitlement" at bounding box center [309, 428] width 87 height 12
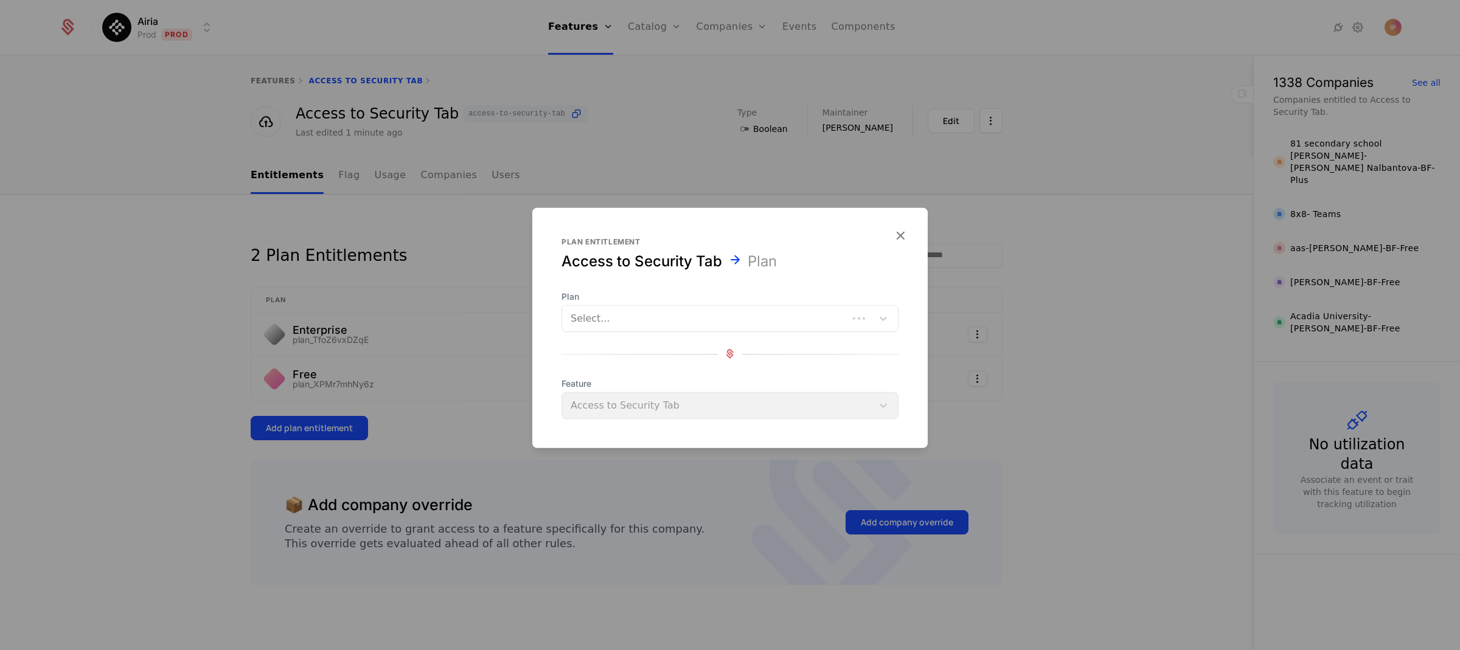
click at [632, 319] on div at bounding box center [704, 318] width 269 height 17
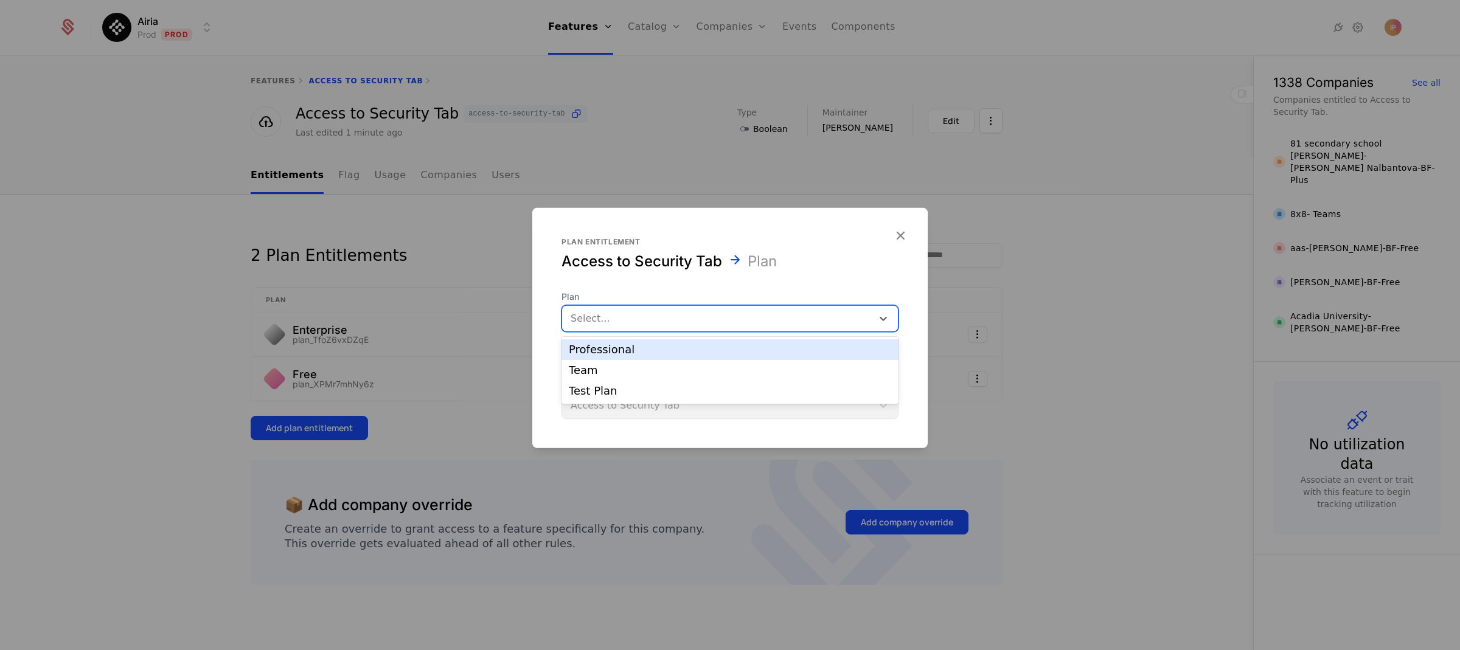
click at [629, 350] on div "Professional" at bounding box center [730, 349] width 322 height 11
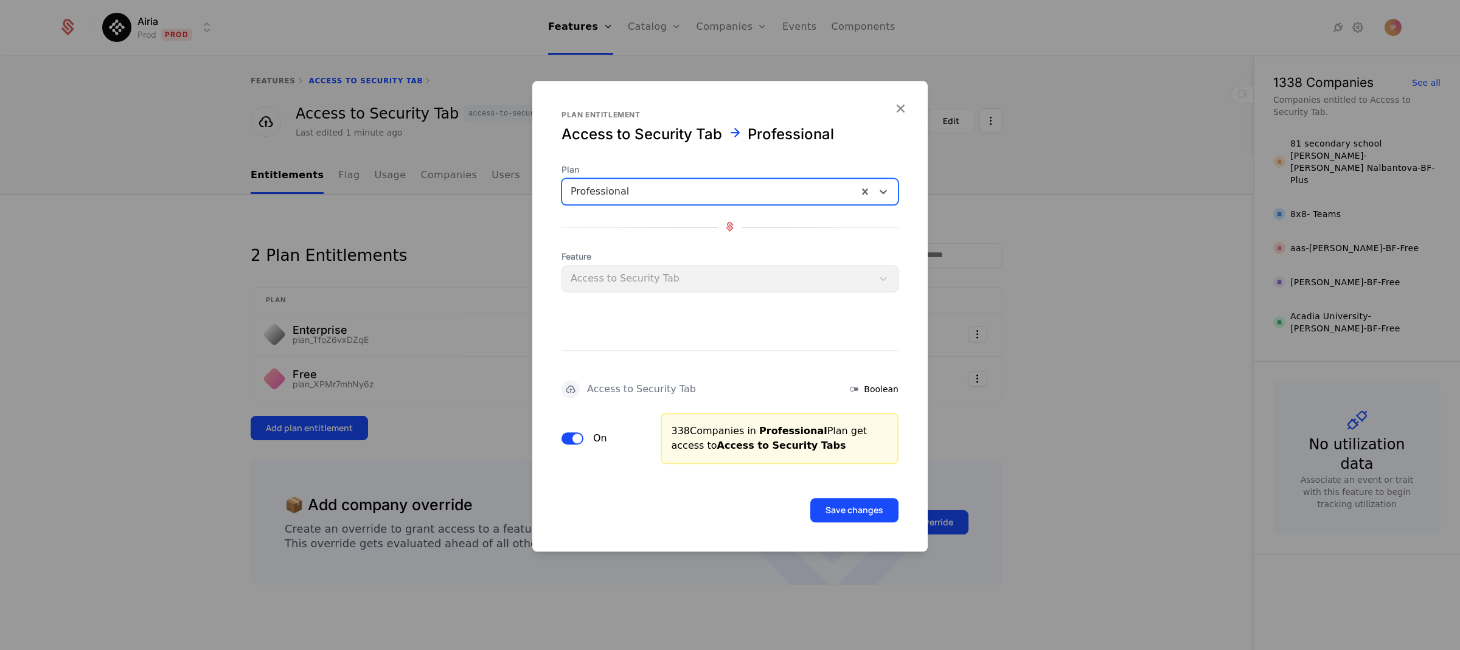
click at [574, 435] on span "button" at bounding box center [577, 439] width 10 height 10
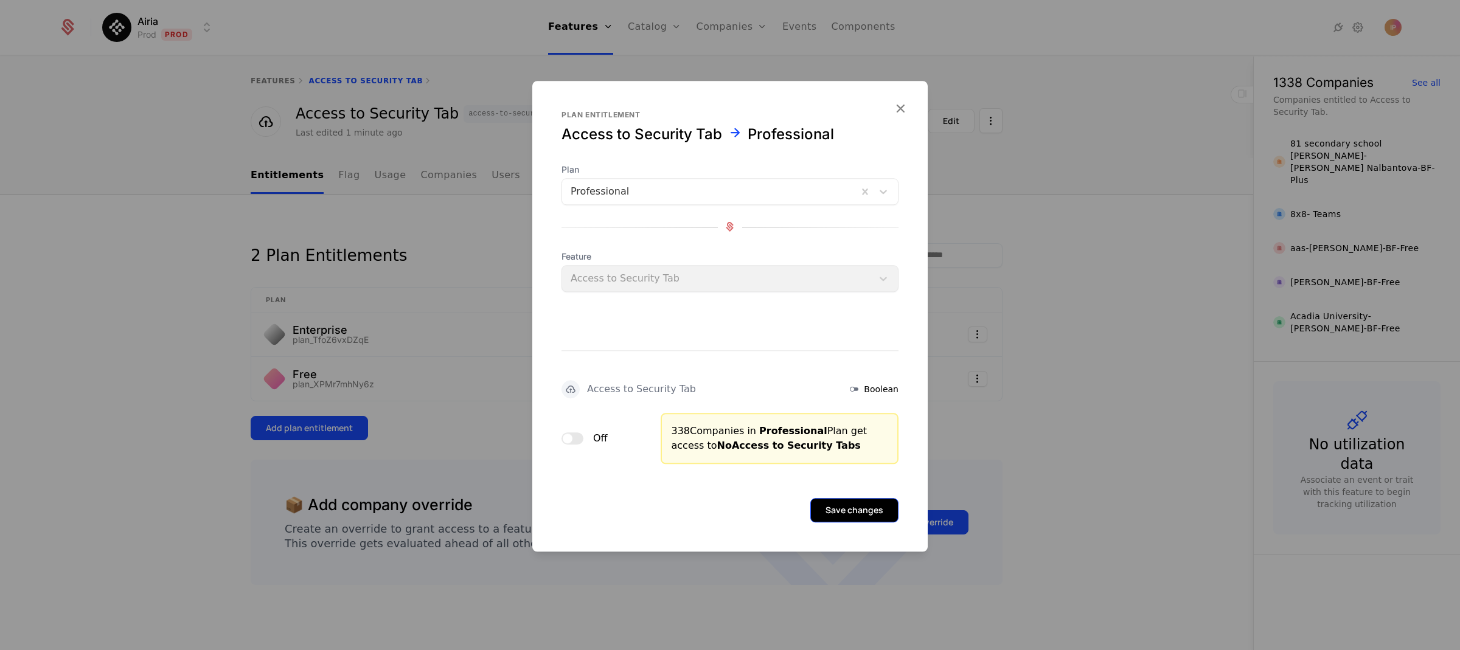
click at [823, 507] on button "Save changes" at bounding box center [854, 510] width 88 height 24
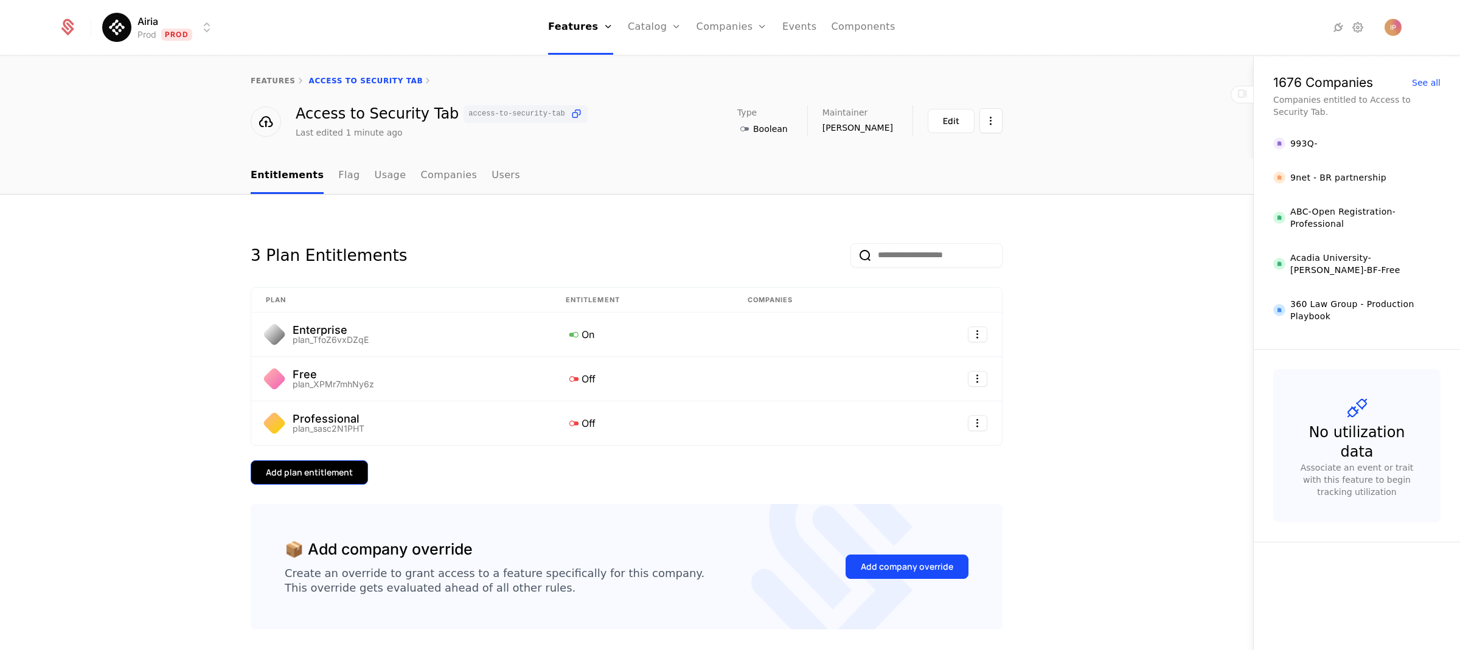
click at [344, 470] on div "Add plan entitlement" at bounding box center [309, 472] width 87 height 12
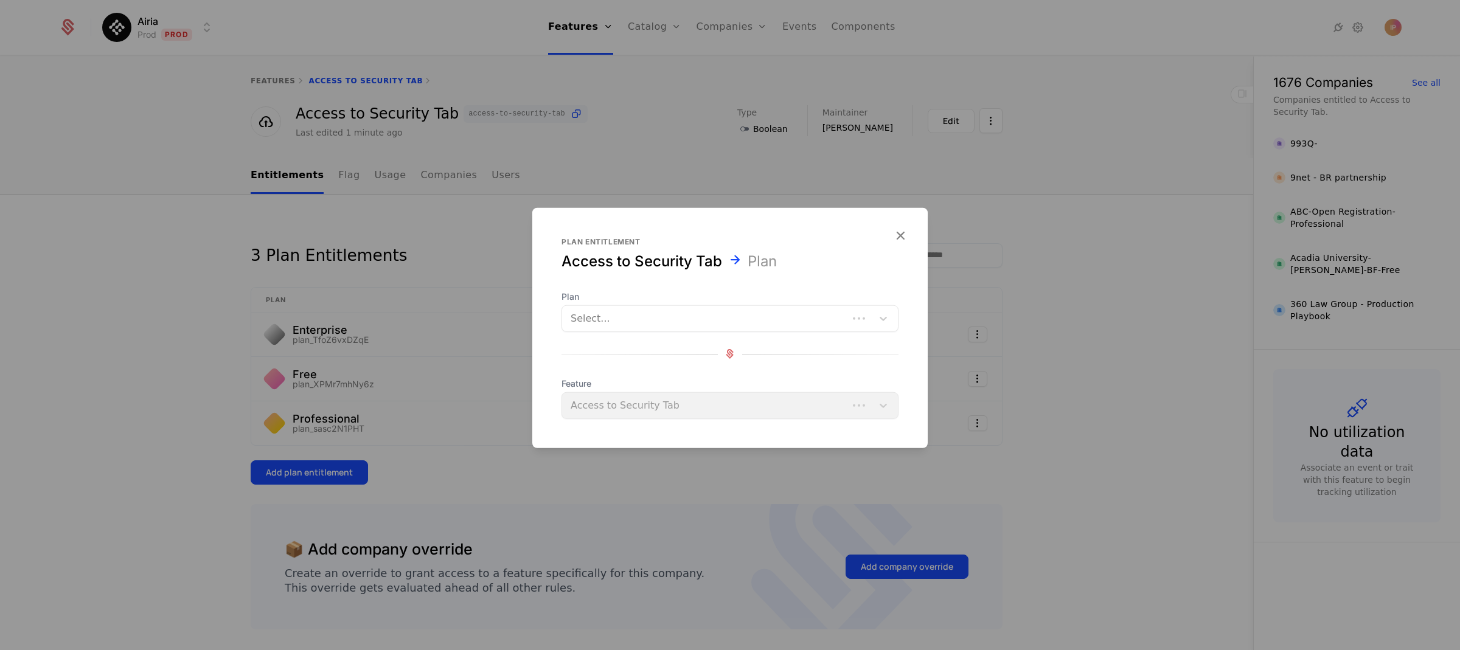
click at [639, 322] on div at bounding box center [704, 318] width 269 height 17
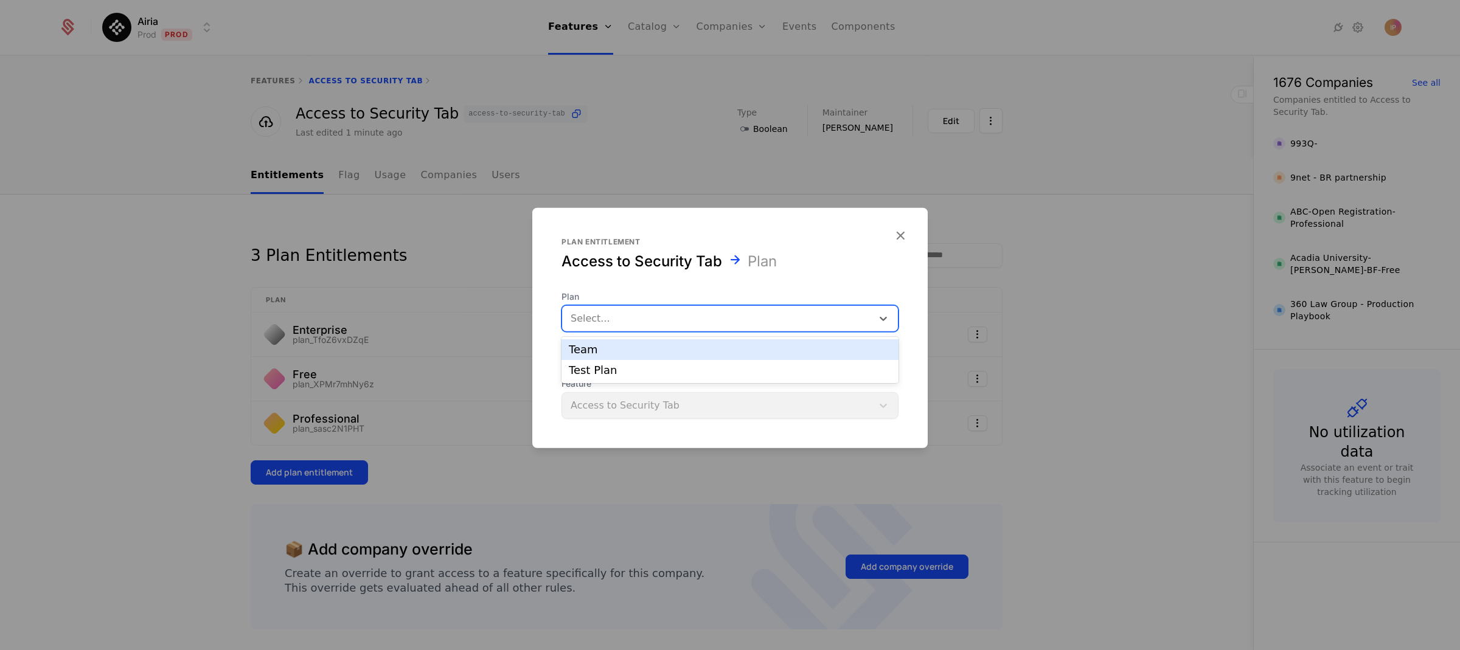
click at [635, 352] on div "Team" at bounding box center [730, 349] width 322 height 11
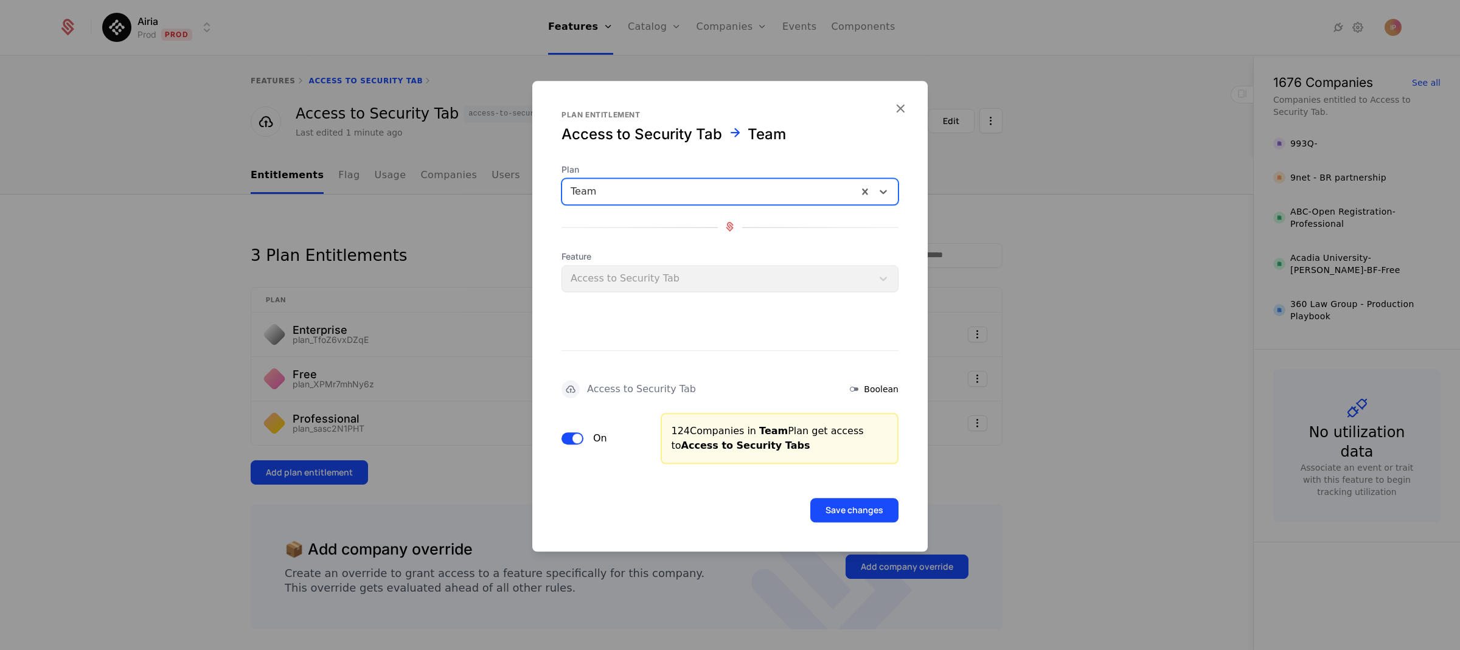
click at [574, 435] on span "button" at bounding box center [577, 439] width 10 height 10
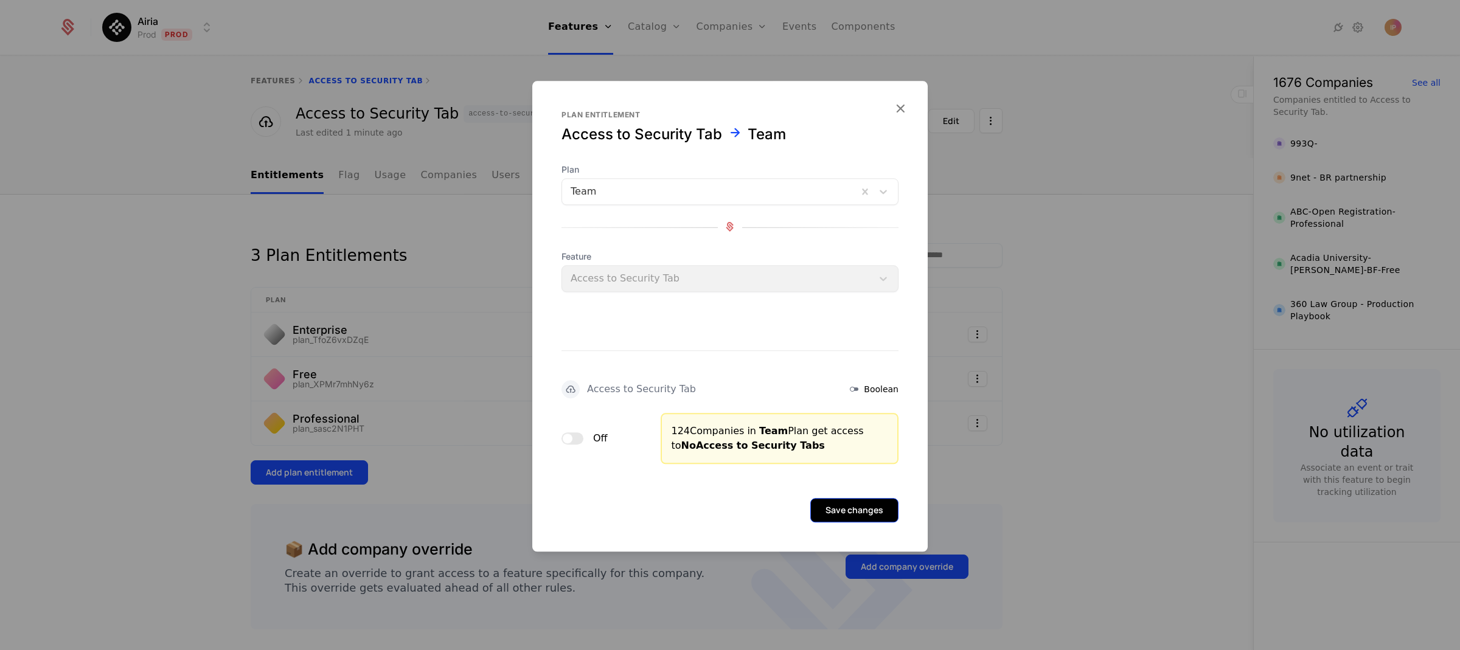
click at [814, 505] on button "Save changes" at bounding box center [854, 510] width 88 height 24
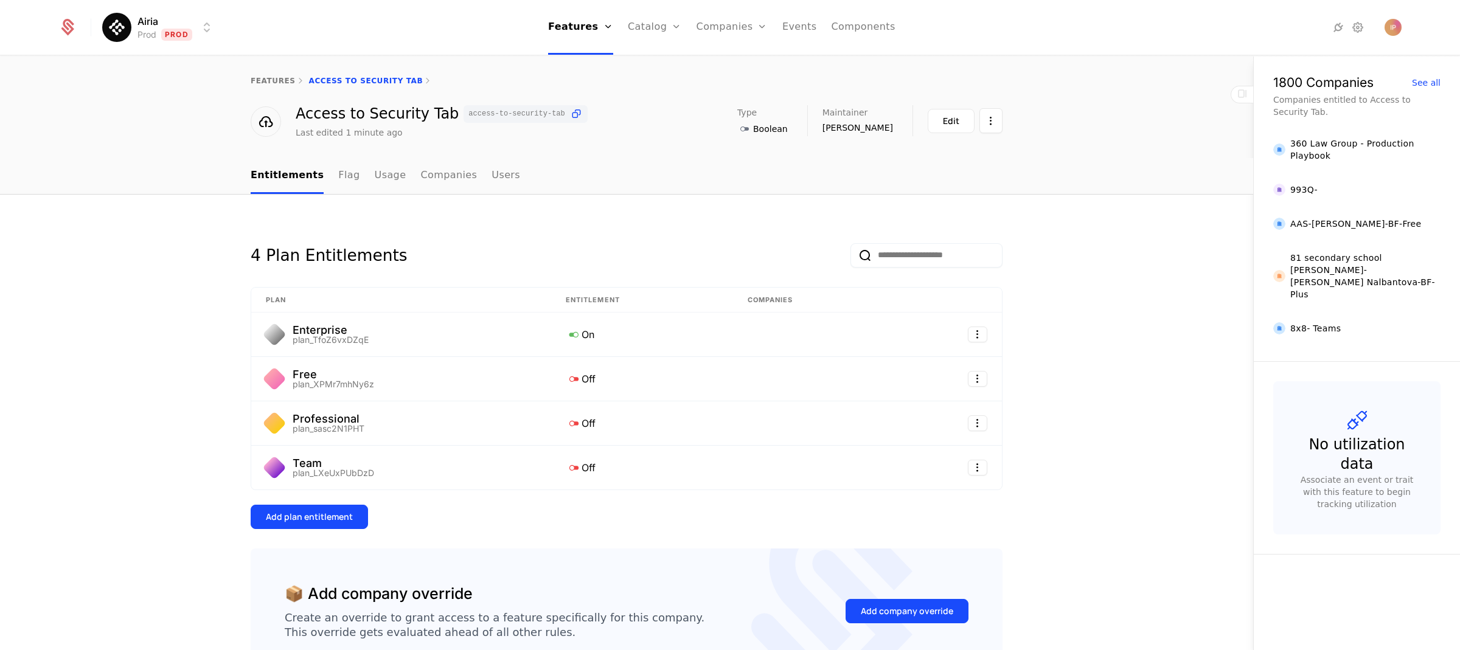
click at [181, 30] on html "Airia Prod Prod Features Features Flags Catalog Plans Add Ons Credits Configura…" at bounding box center [730, 325] width 1460 height 650
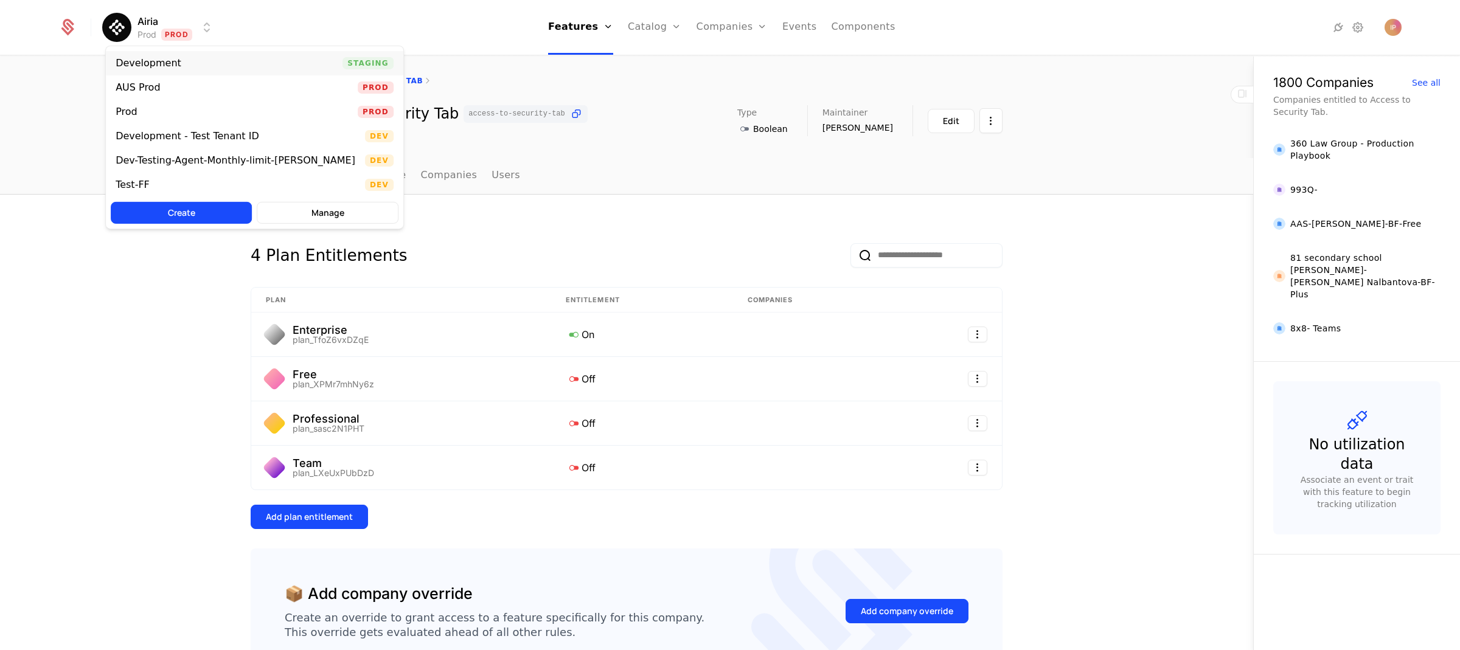
click at [187, 63] on div "Development Staging" at bounding box center [254, 63] width 297 height 24
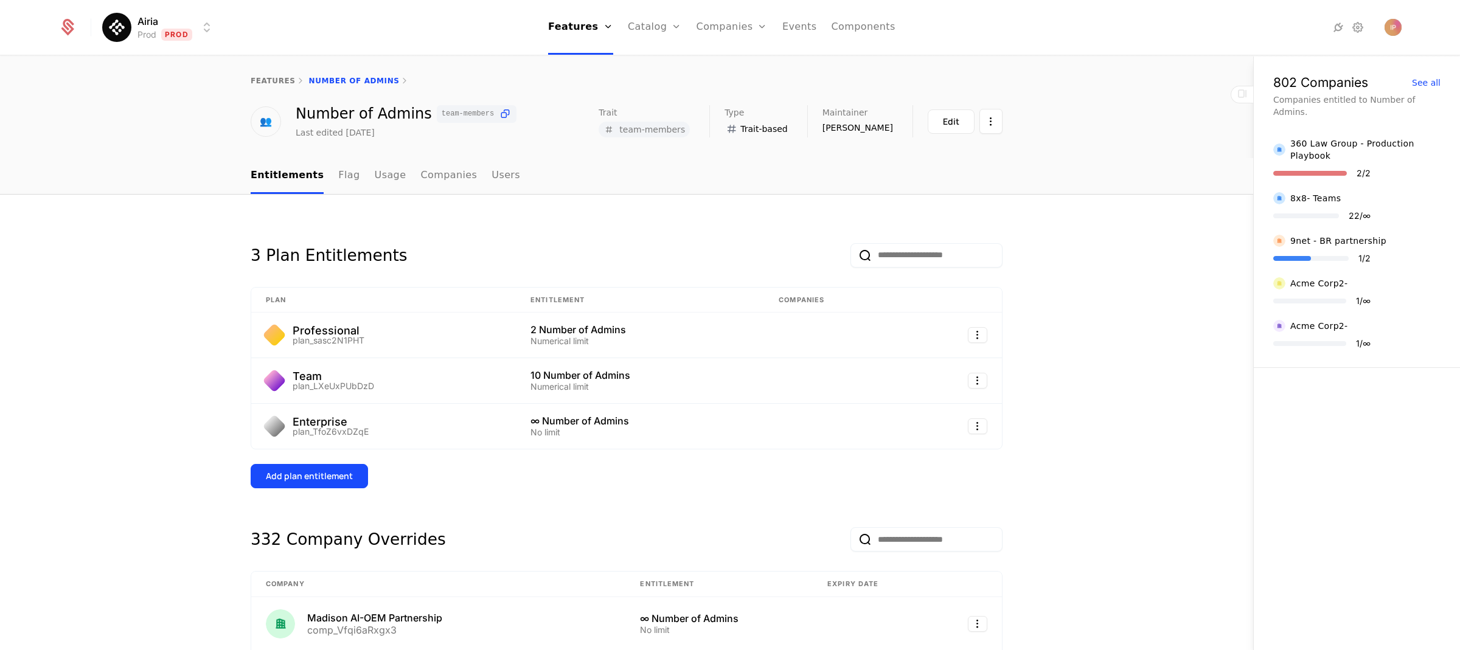
click at [183, 29] on html "Airia Prod Prod Features Features Flags Catalog Plans Add Ons Credits Configura…" at bounding box center [730, 325] width 1460 height 650
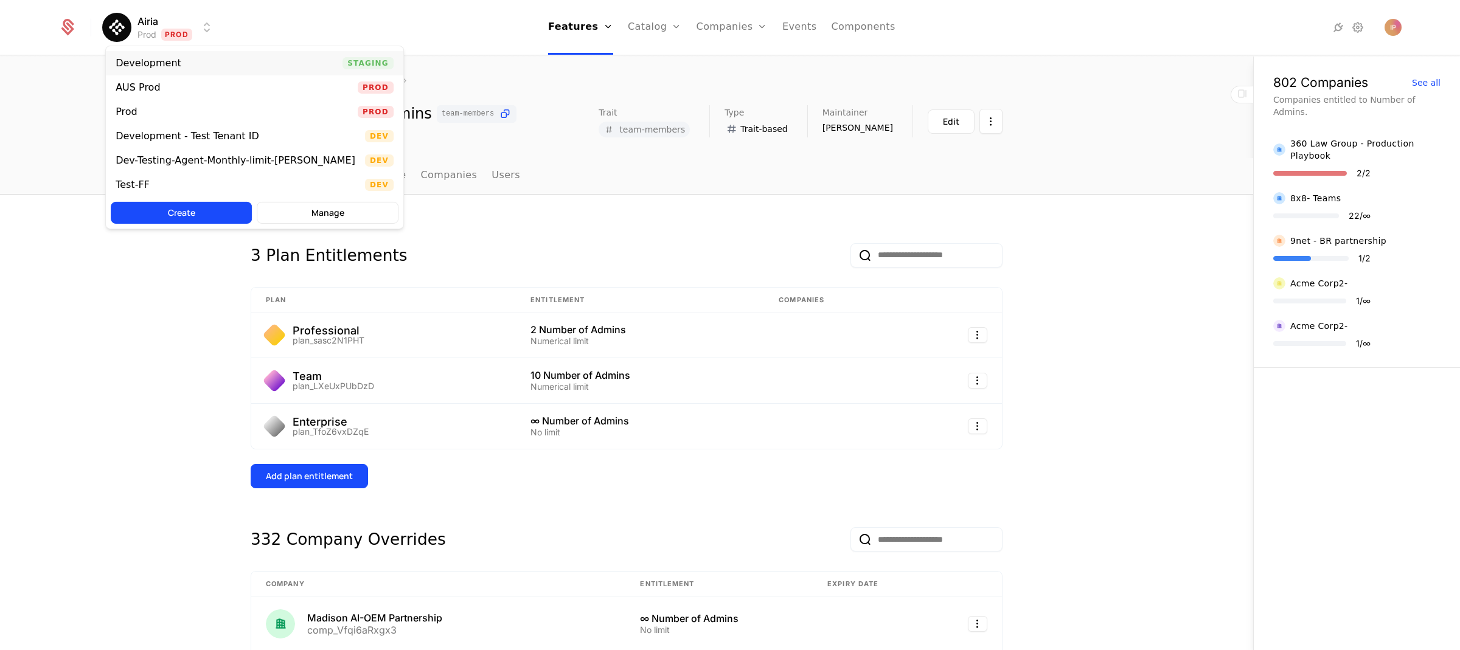
click at [192, 65] on div "Development Staging" at bounding box center [254, 63] width 297 height 24
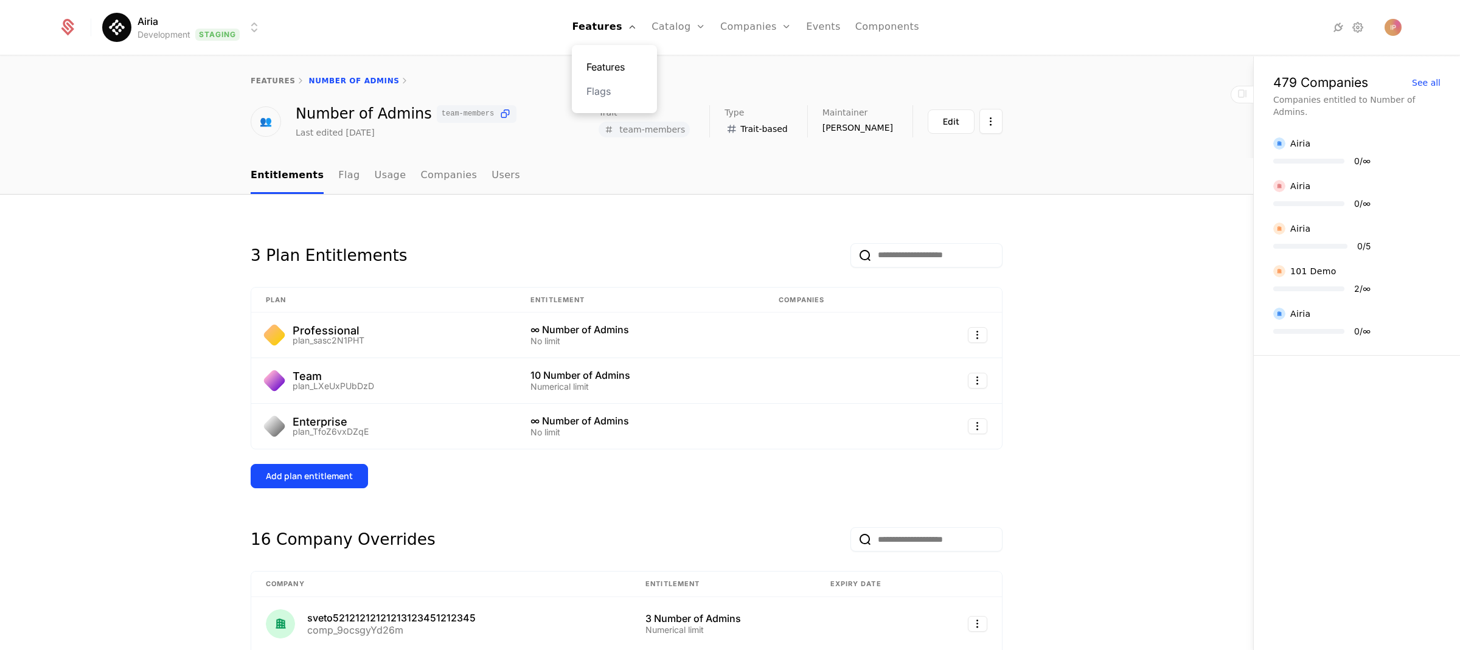
click at [615, 65] on link "Features" at bounding box center [614, 67] width 56 height 15
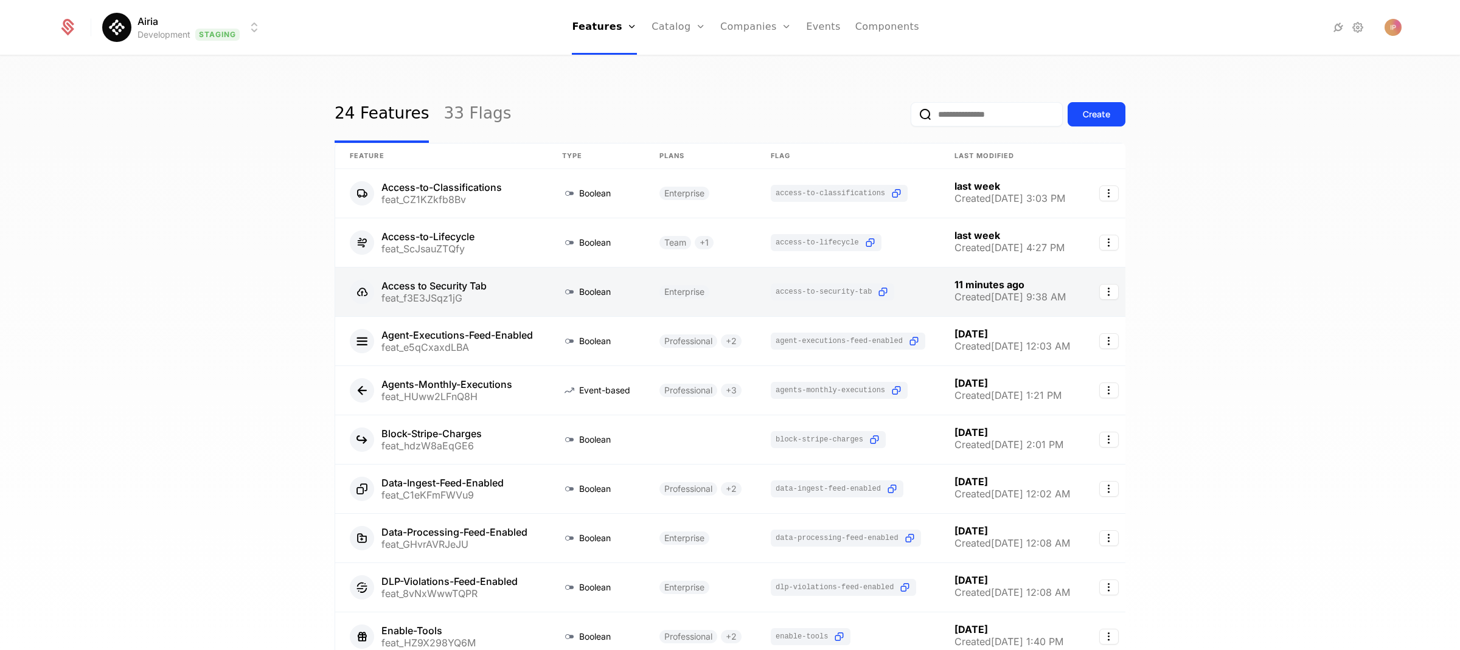
click at [479, 291] on link at bounding box center [441, 292] width 212 height 49
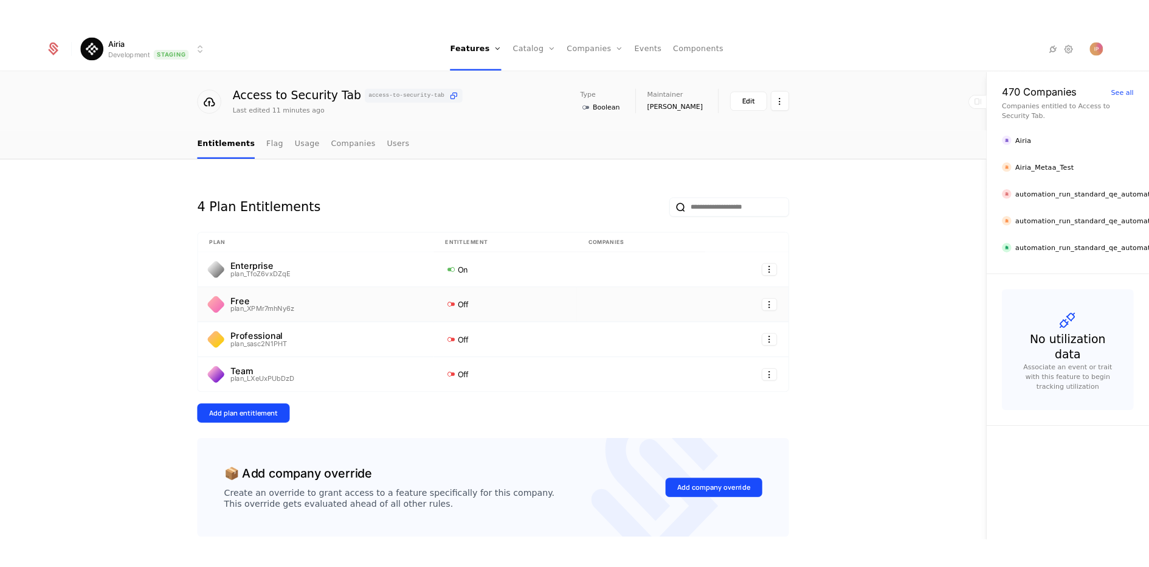
scroll to position [28, 0]
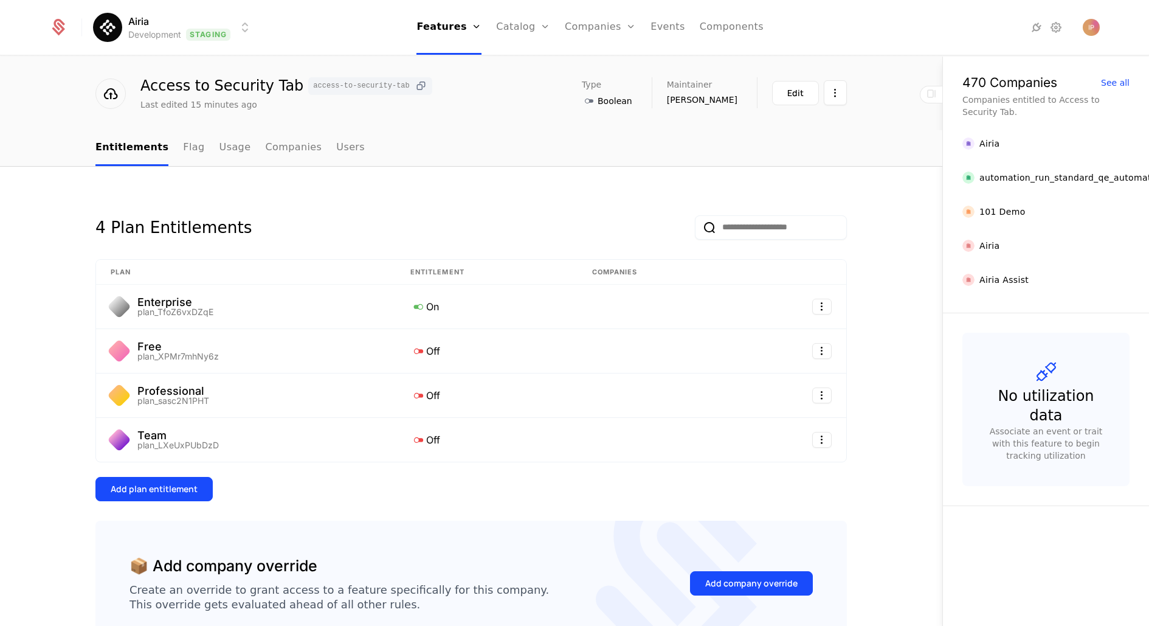
click at [415, 85] on icon at bounding box center [421, 86] width 13 height 13
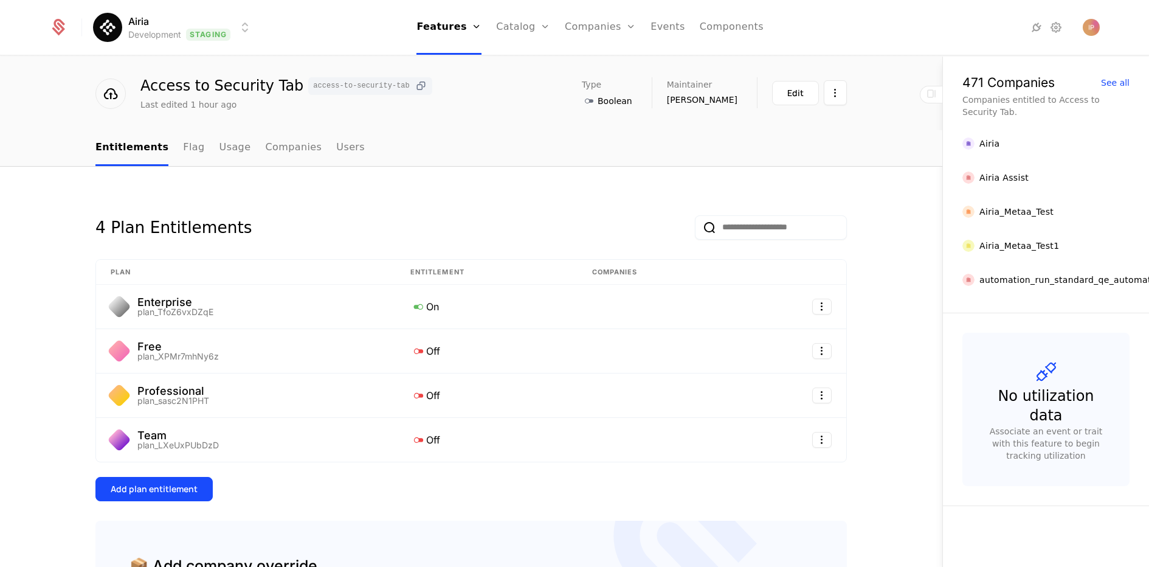
click at [415, 85] on icon at bounding box center [421, 86] width 13 height 13
